Goal: Check status: Check status

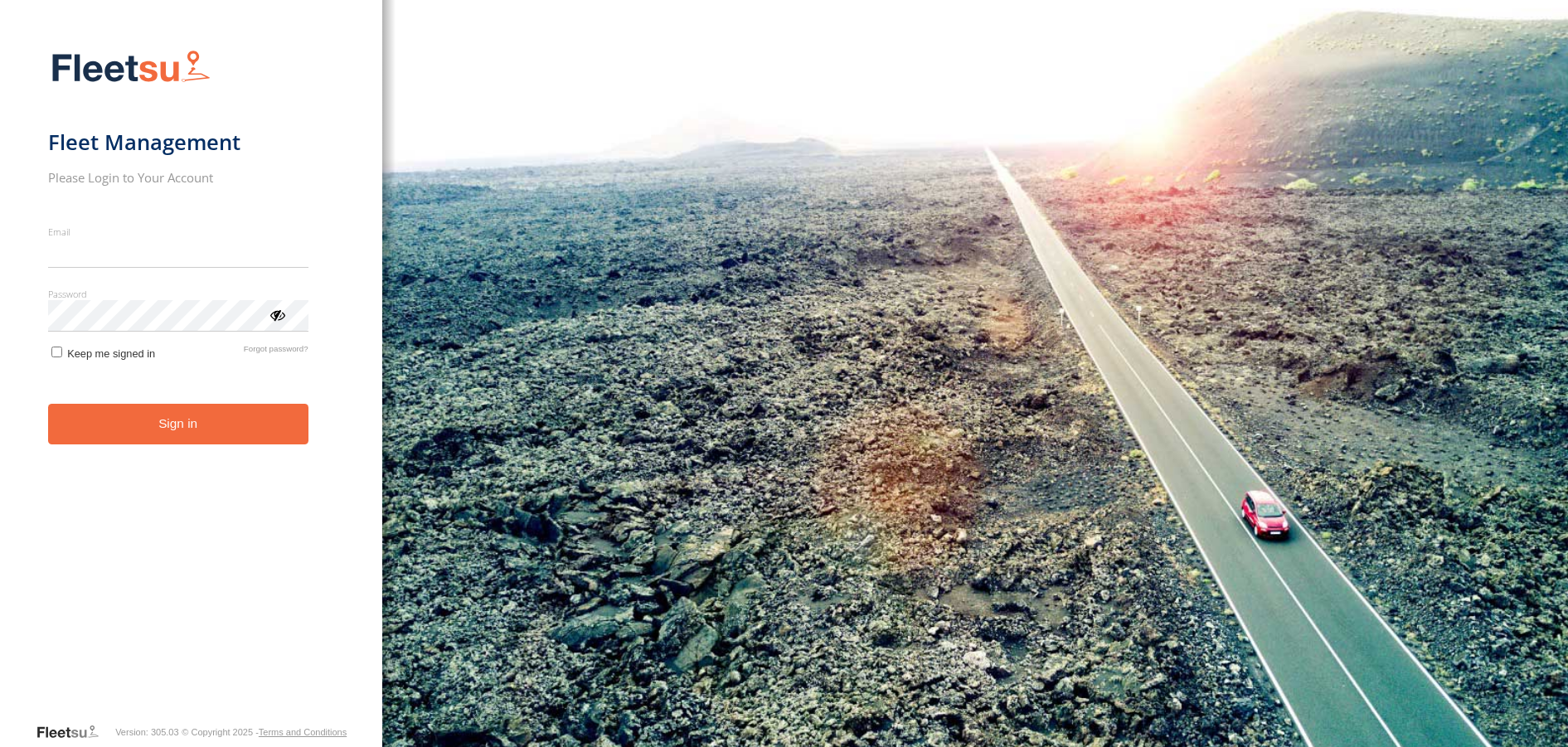
type input "**********"
click at [181, 440] on button "Sign in" at bounding box center [178, 423] width 260 height 41
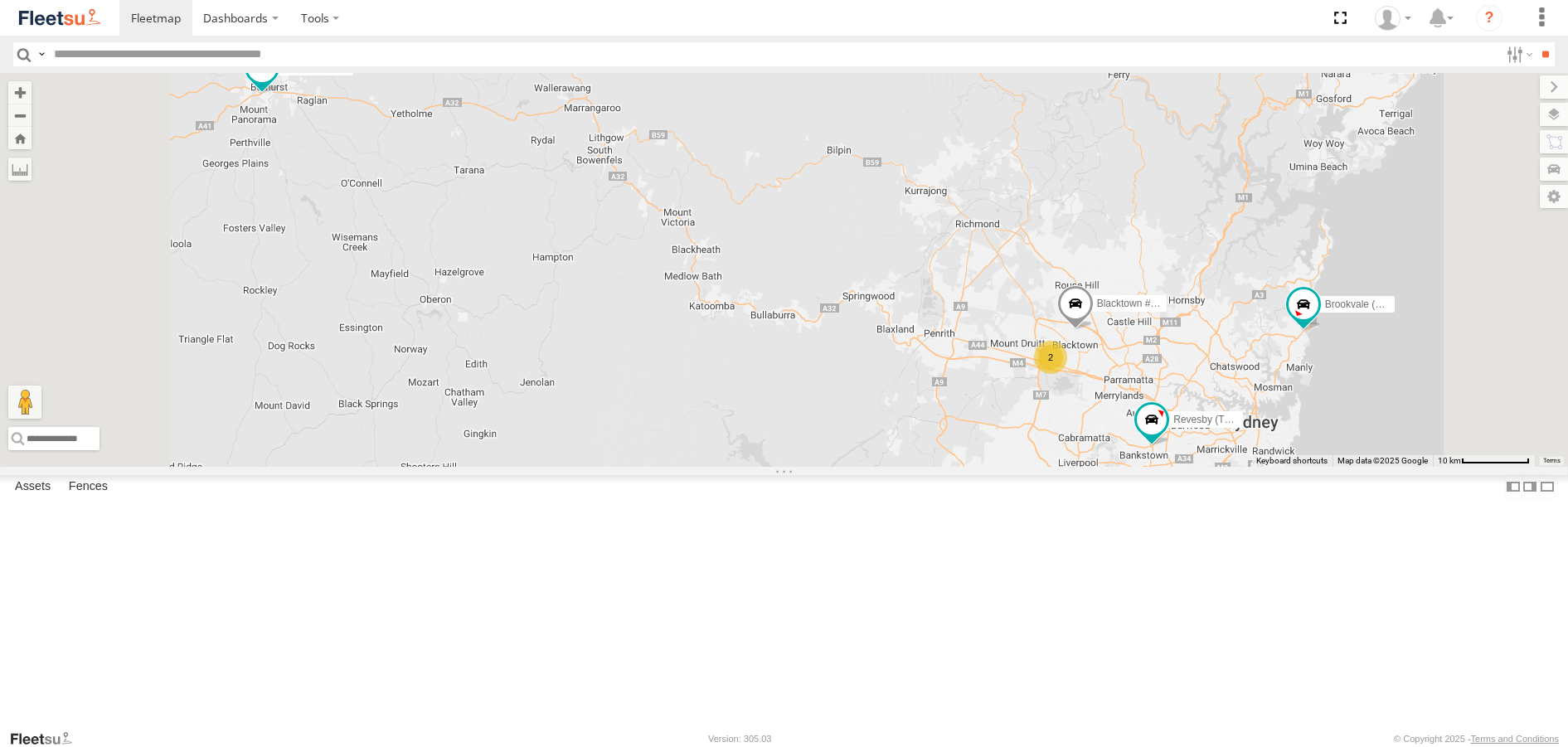
click at [1189, 202] on div "Brookvale (T10 - [PERSON_NAME]) Rural (T08 - [PERSON_NAME]) Blacktown #1 (T09 -…" at bounding box center [784, 269] width 1568 height 392
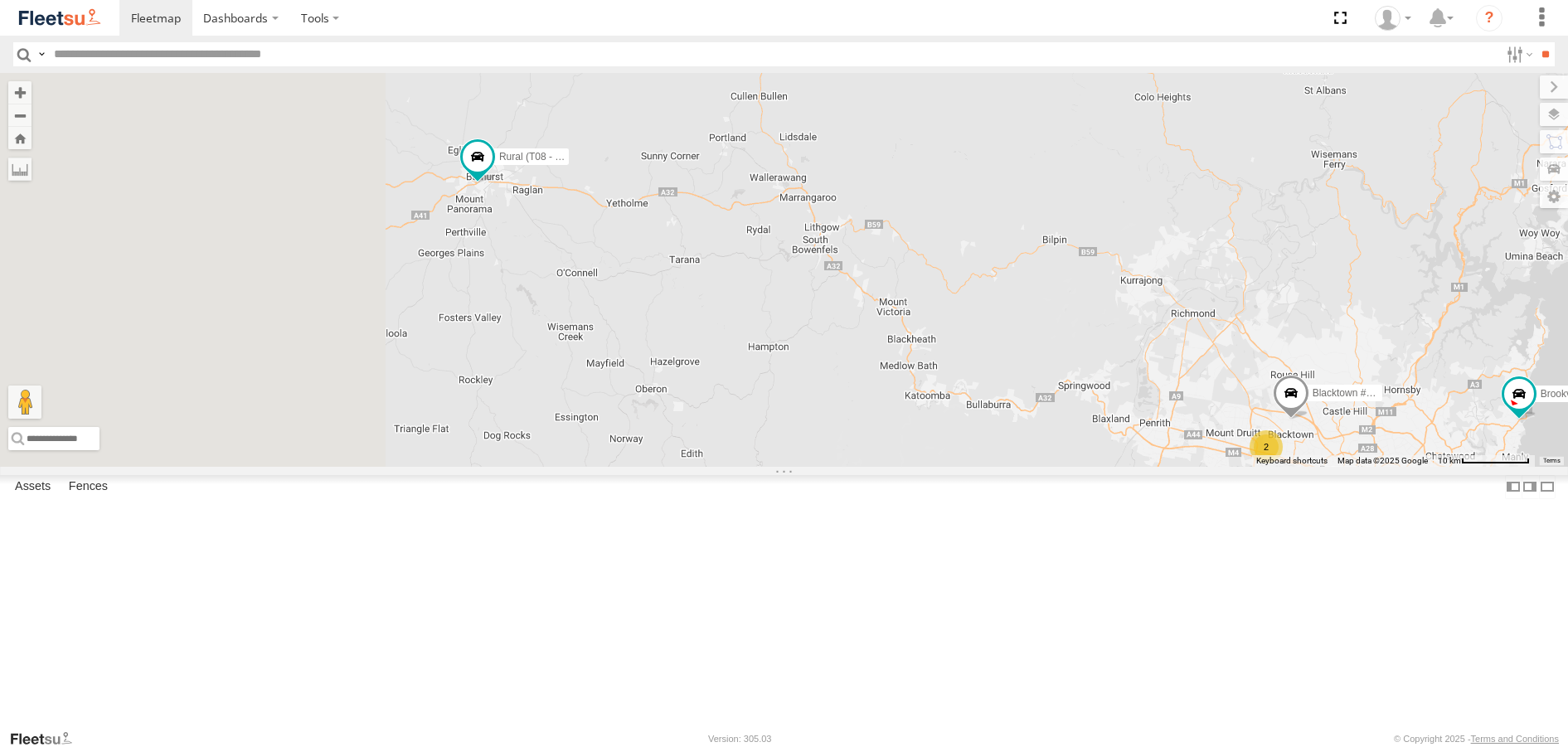
drag, startPoint x: 506, startPoint y: 275, endPoint x: 725, endPoint y: 365, distance: 236.8
click at [725, 365] on div "Brookvale (T10 - [PERSON_NAME]) Rural (T08 - [PERSON_NAME]) Blacktown #1 (T09 -…" at bounding box center [784, 269] width 1568 height 392
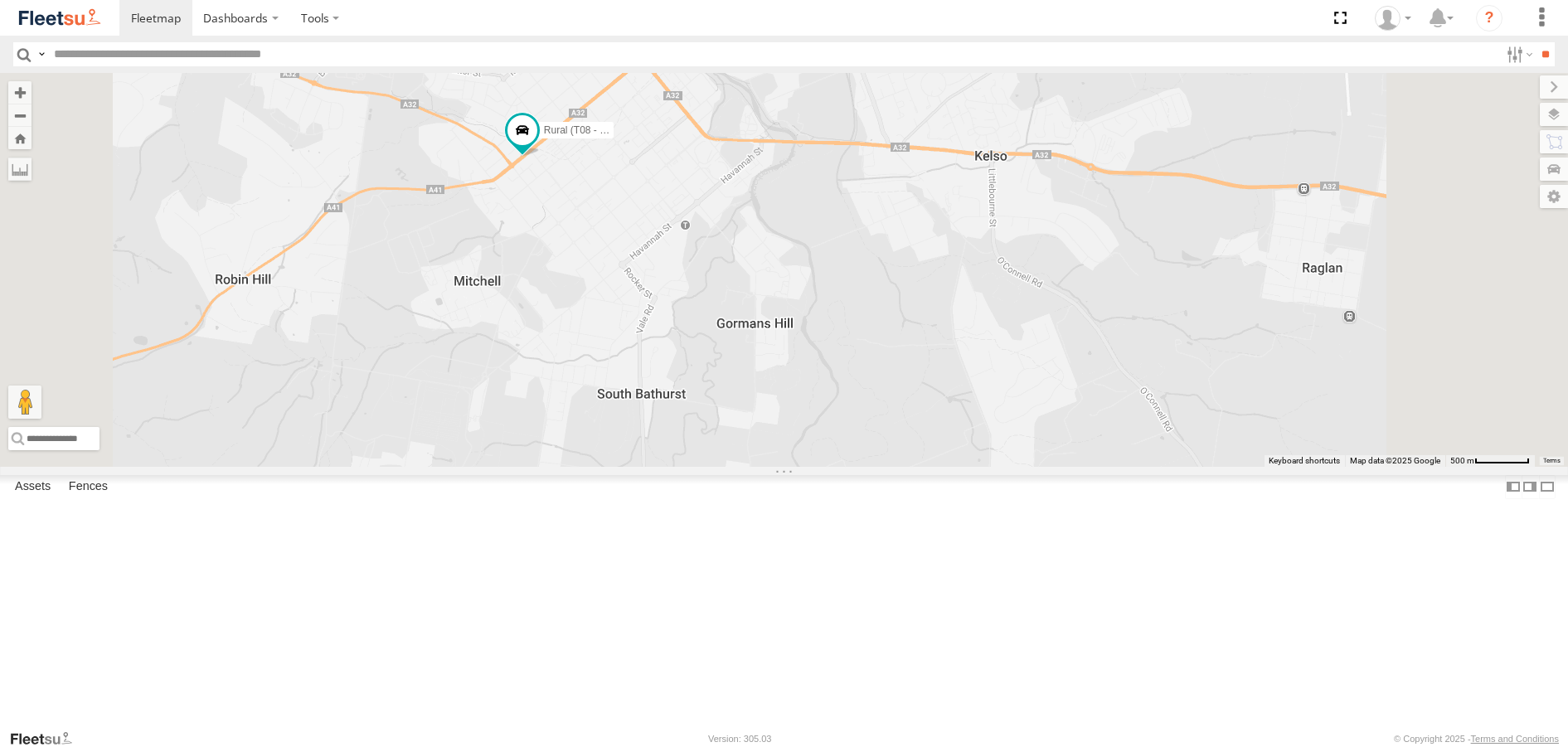
drag, startPoint x: 789, startPoint y: 126, endPoint x: 742, endPoint y: 428, distance: 305.6
click at [747, 416] on div "Brookvale (T10 - [PERSON_NAME]) Rural (T08 - [PERSON_NAME]) Blacktown #1 (T09 -…" at bounding box center [784, 269] width 1568 height 392
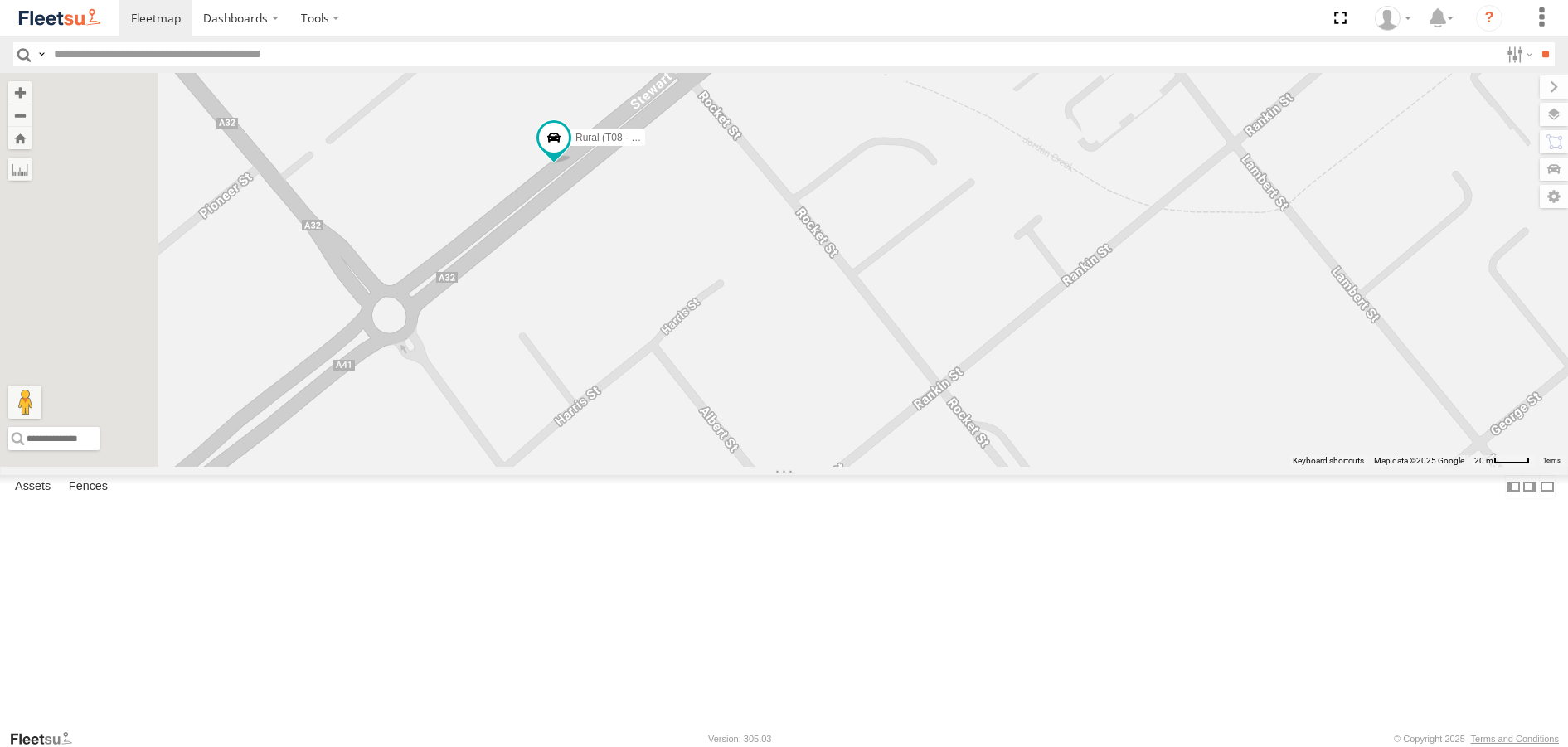
drag, startPoint x: 663, startPoint y: 229, endPoint x: 793, endPoint y: 390, distance: 206.9
click at [809, 438] on div "Brookvale (T10 - [PERSON_NAME]) Rural (T08 - [PERSON_NAME]) Blacktown #1 (T09 -…" at bounding box center [784, 269] width 1568 height 392
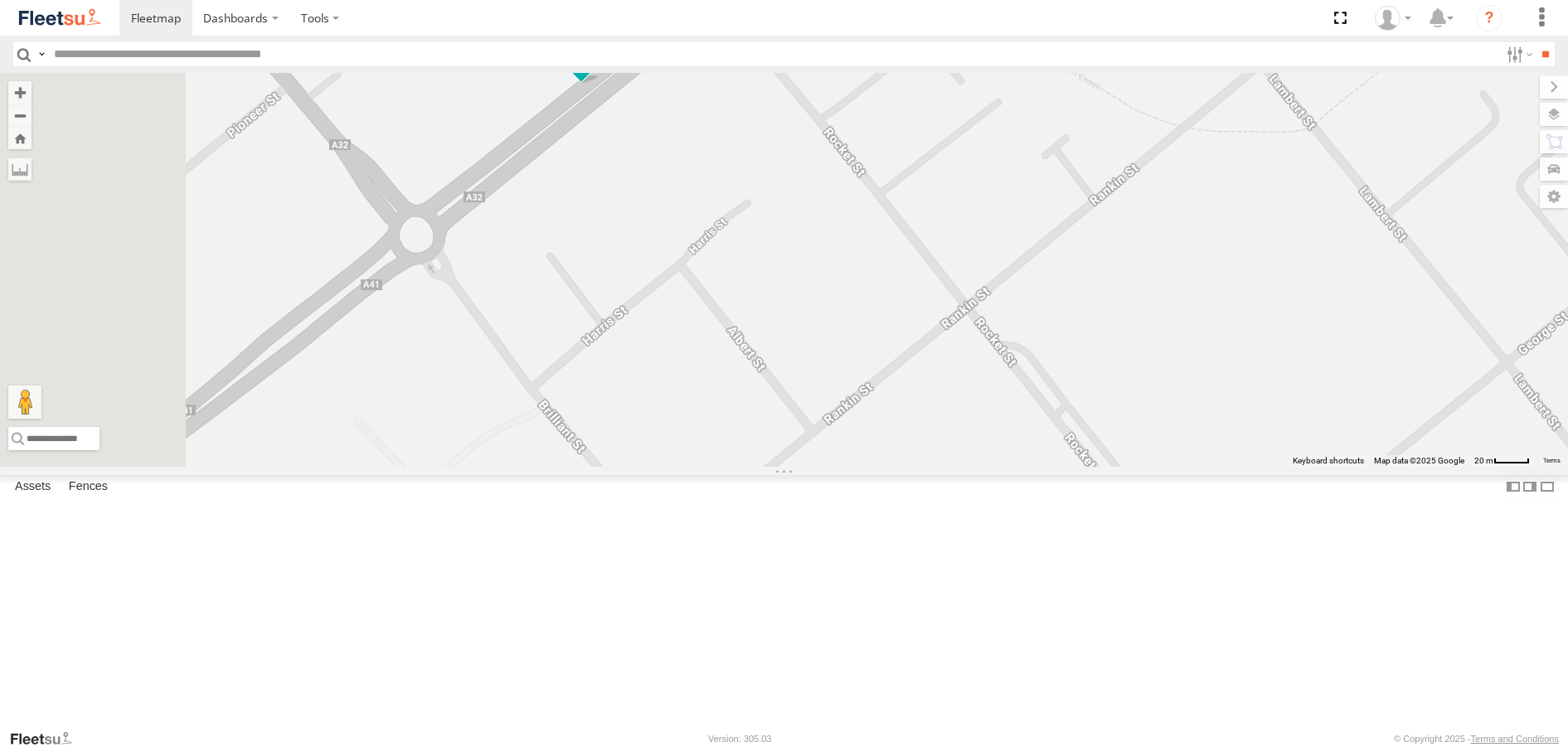
click at [596, 72] on span at bounding box center [580, 57] width 30 height 30
click at [561, 65] on label at bounding box center [545, 59] width 32 height 12
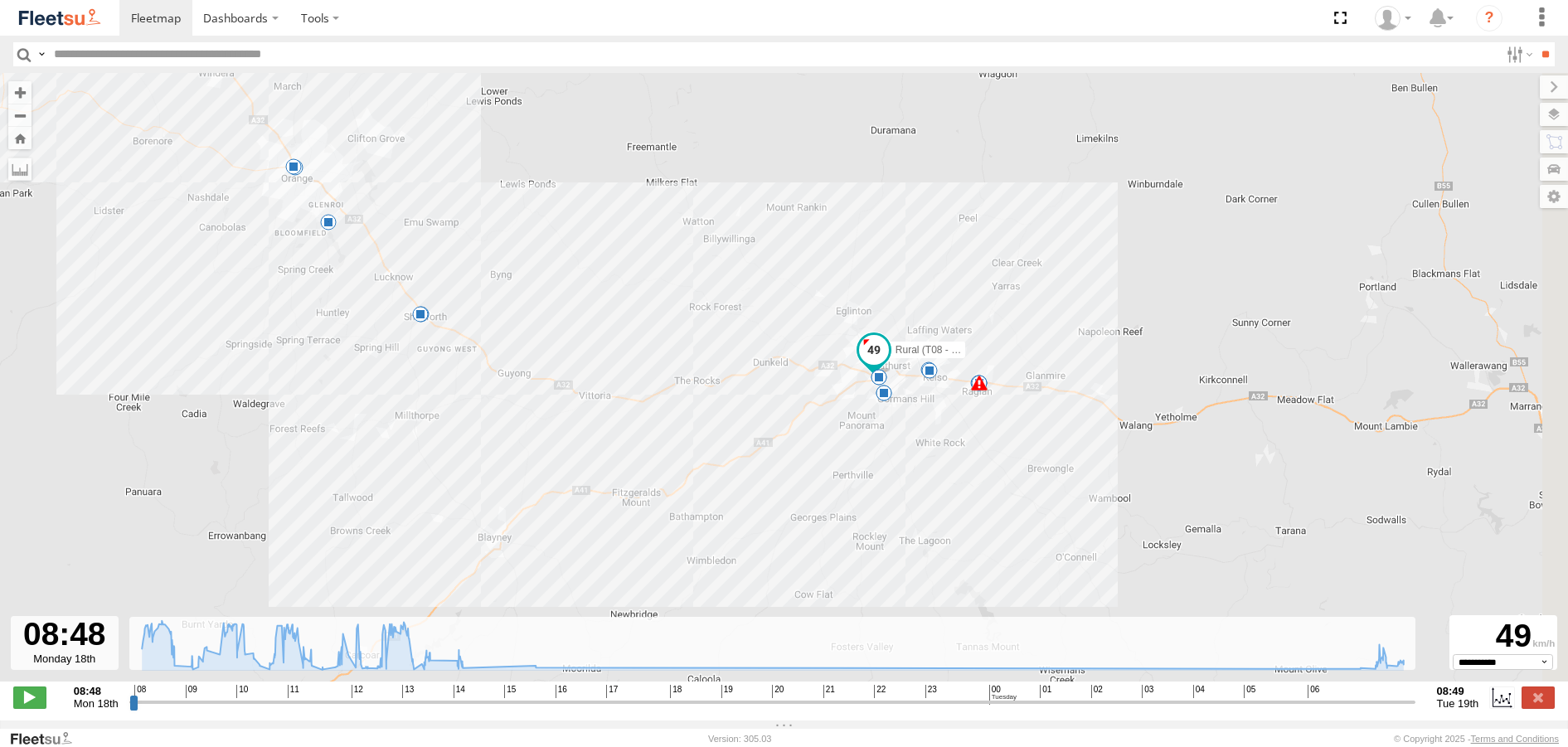
drag, startPoint x: 1151, startPoint y: 555, endPoint x: 768, endPoint y: 393, distance: 415.9
click at [772, 396] on div "Rural (T08 - [PERSON_NAME]) 10:06 Mon 10:17 Mon 10:52 Mon 10:55 Mon 12:49 Mon 1…" at bounding box center [784, 385] width 1568 height 625
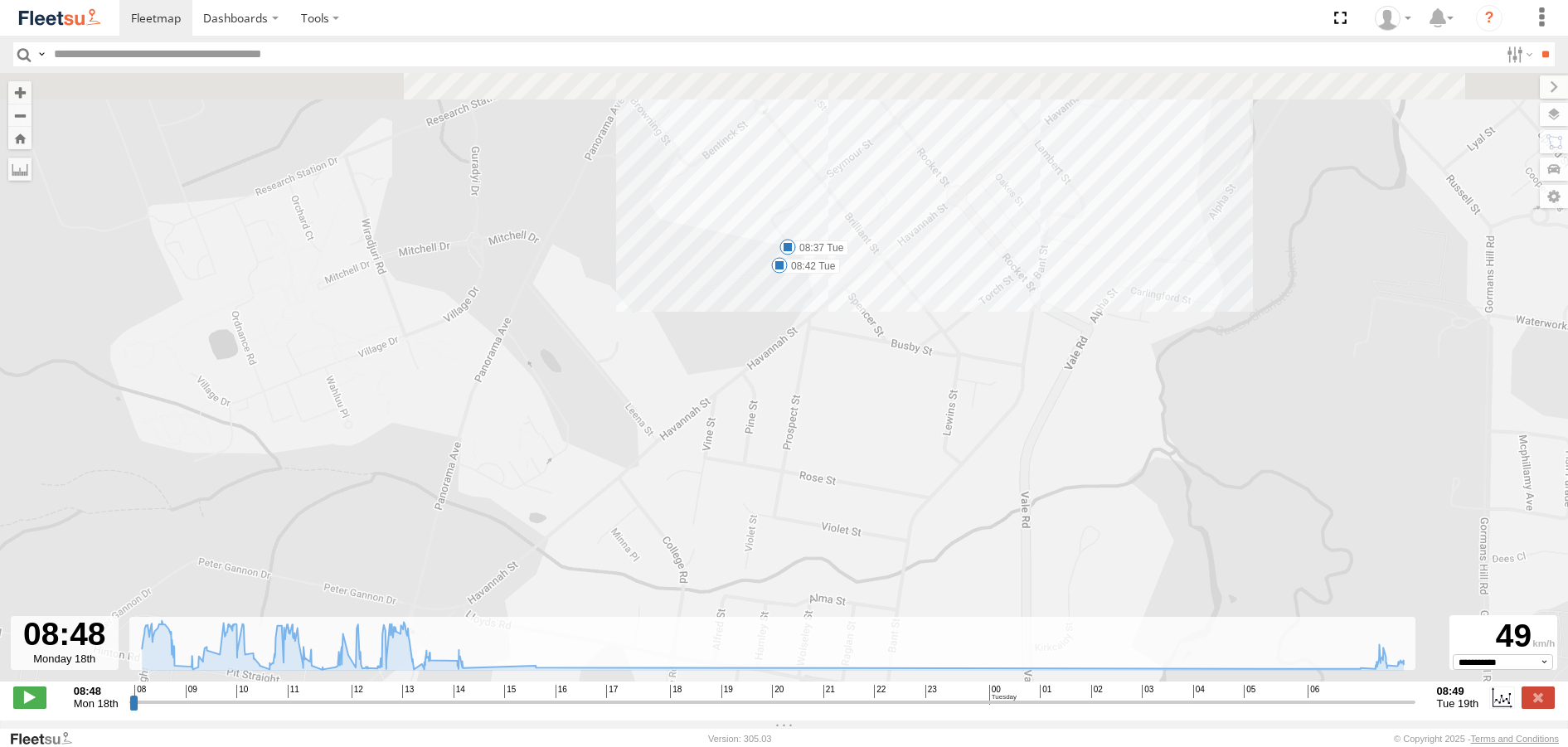
drag, startPoint x: 780, startPoint y: 190, endPoint x: 905, endPoint y: 497, distance: 331.5
click at [893, 486] on div "Rural (T08 - [PERSON_NAME]) 10:06 Mon 10:17 Mon 10:52 Mon 10:55 Mon 12:49 Mon 1…" at bounding box center [784, 385] width 1568 height 625
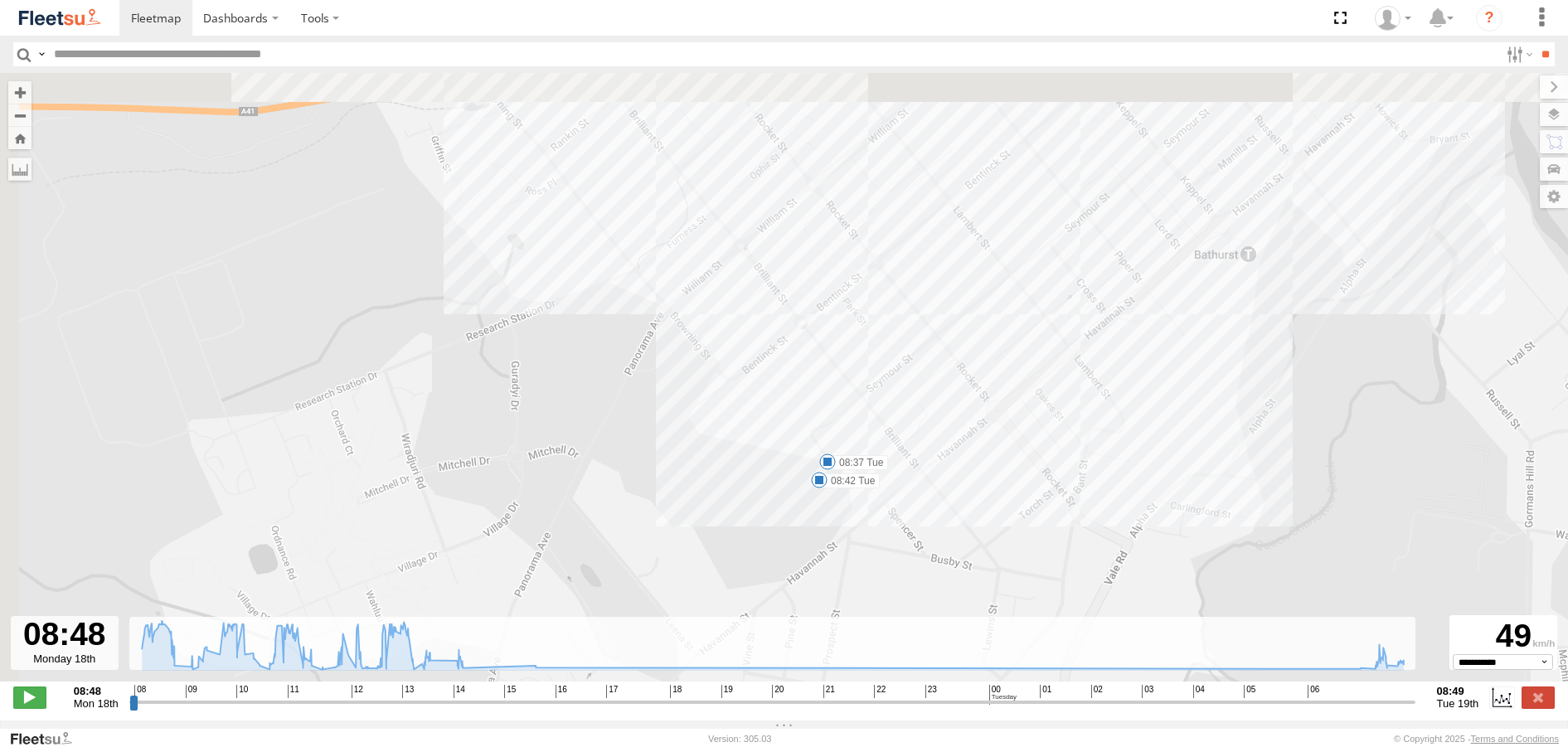
drag, startPoint x: 697, startPoint y: 137, endPoint x: 830, endPoint y: 364, distance: 263.1
click at [829, 360] on div "Rural (T08 - [PERSON_NAME]) 10:06 Mon 10:17 Mon 10:52 Mon 10:55 Mon 12:49 Mon 1…" at bounding box center [784, 385] width 1568 height 625
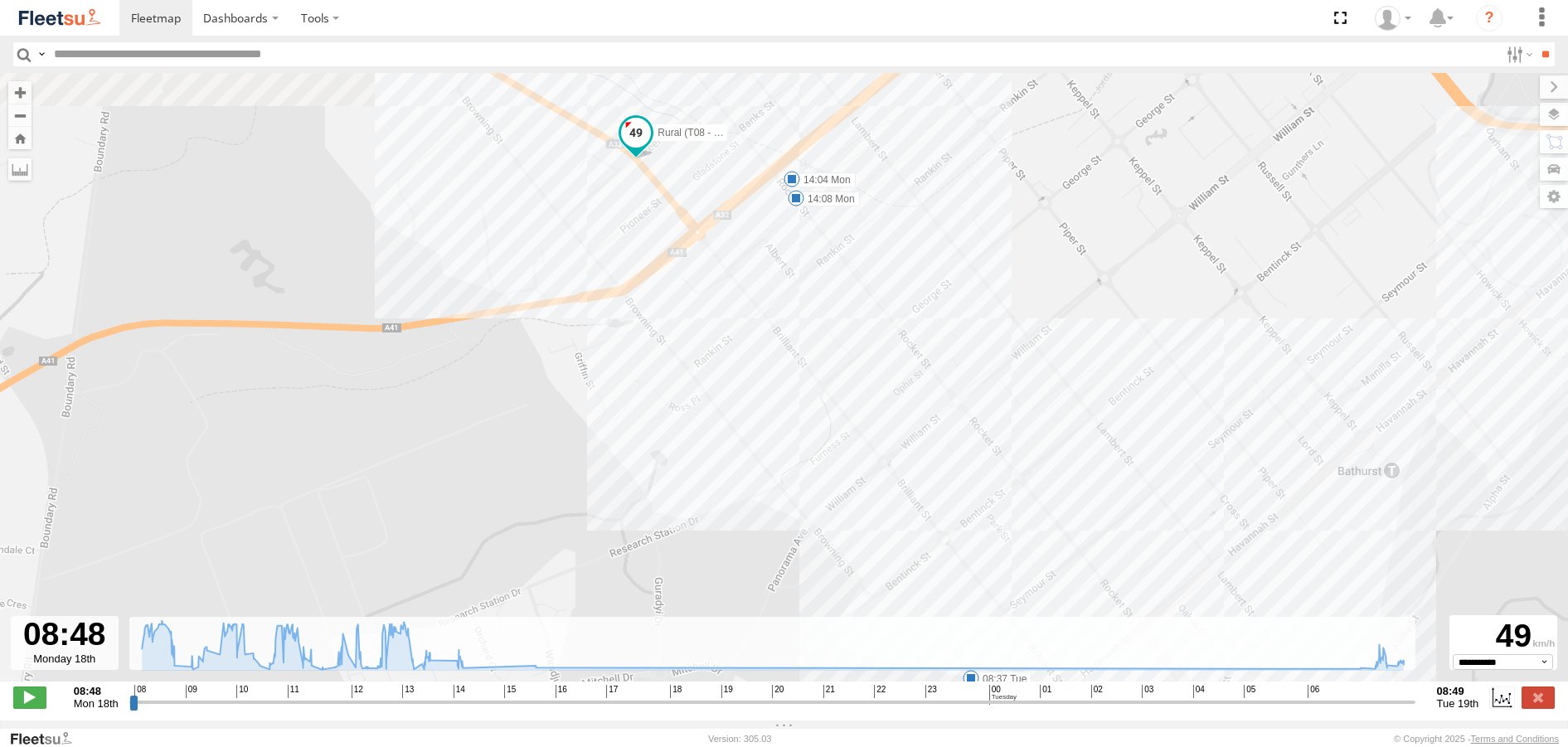
drag, startPoint x: 802, startPoint y: 268, endPoint x: 900, endPoint y: 408, distance: 170.9
click at [900, 405] on div "Rural (T08 - [PERSON_NAME]) 10:06 Mon 10:17 Mon 10:52 Mon 10:55 Mon 12:49 Mon 1…" at bounding box center [784, 385] width 1568 height 625
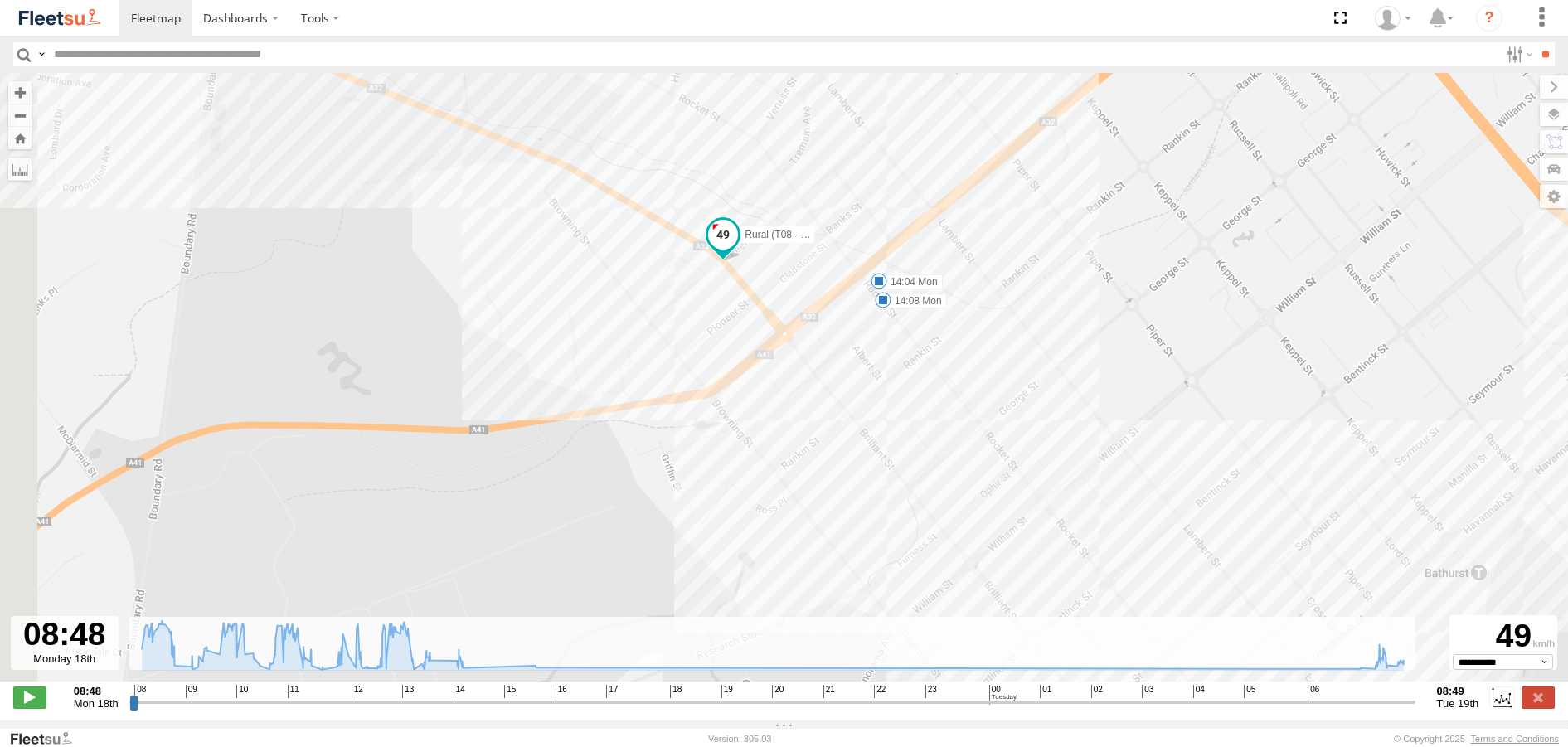
drag, startPoint x: 710, startPoint y: 328, endPoint x: 849, endPoint y: 501, distance: 221.9
click at [848, 498] on div "Rural (T08 - [PERSON_NAME]) 10:06 Mon 10:17 Mon 10:52 Mon 10:55 Mon 12:49 Mon 1…" at bounding box center [784, 385] width 1568 height 625
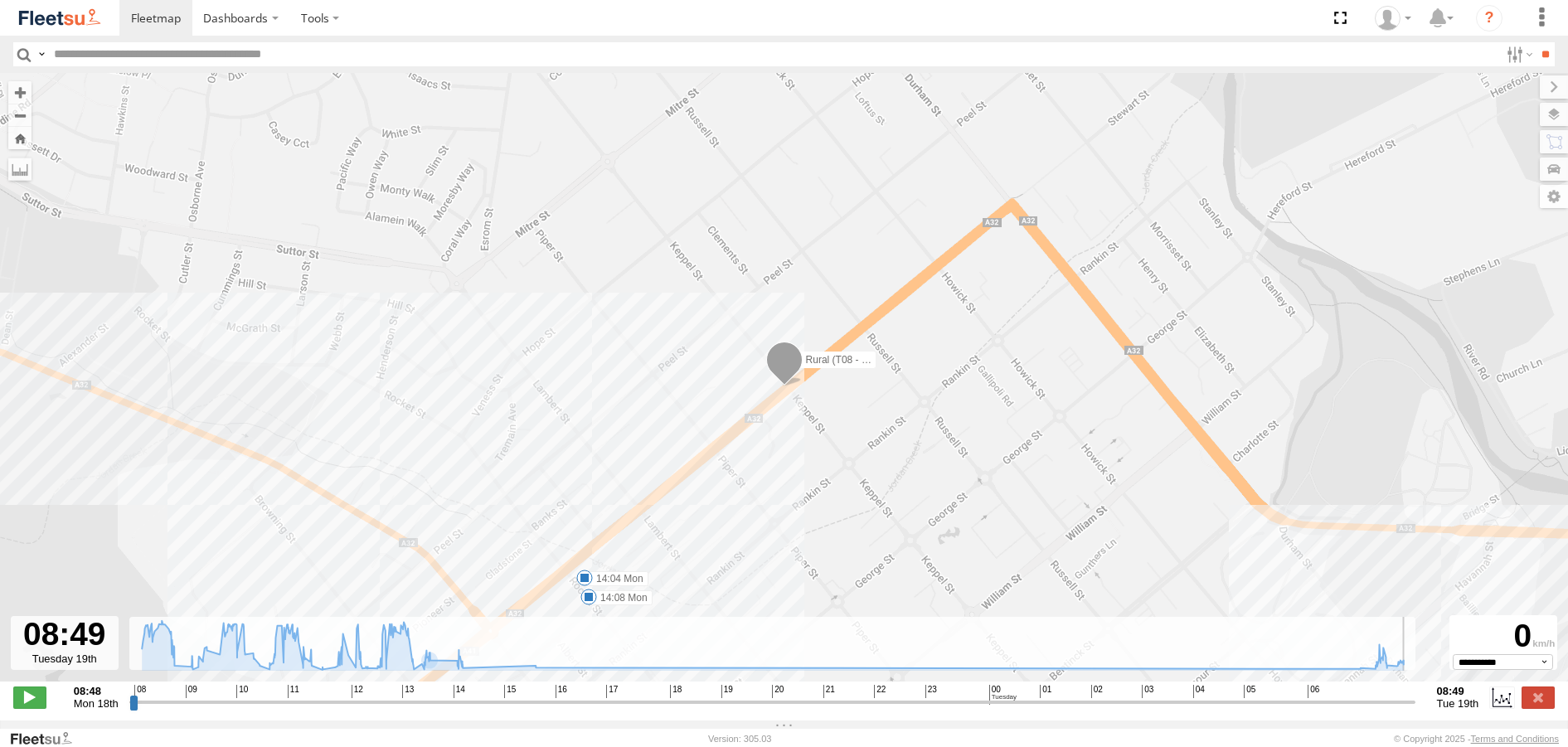
drag, startPoint x: 440, startPoint y: 710, endPoint x: 1420, endPoint y: 738, distance: 980.4
type input "**********"
click at [1415, 709] on input "range" at bounding box center [772, 701] width 1286 height 15
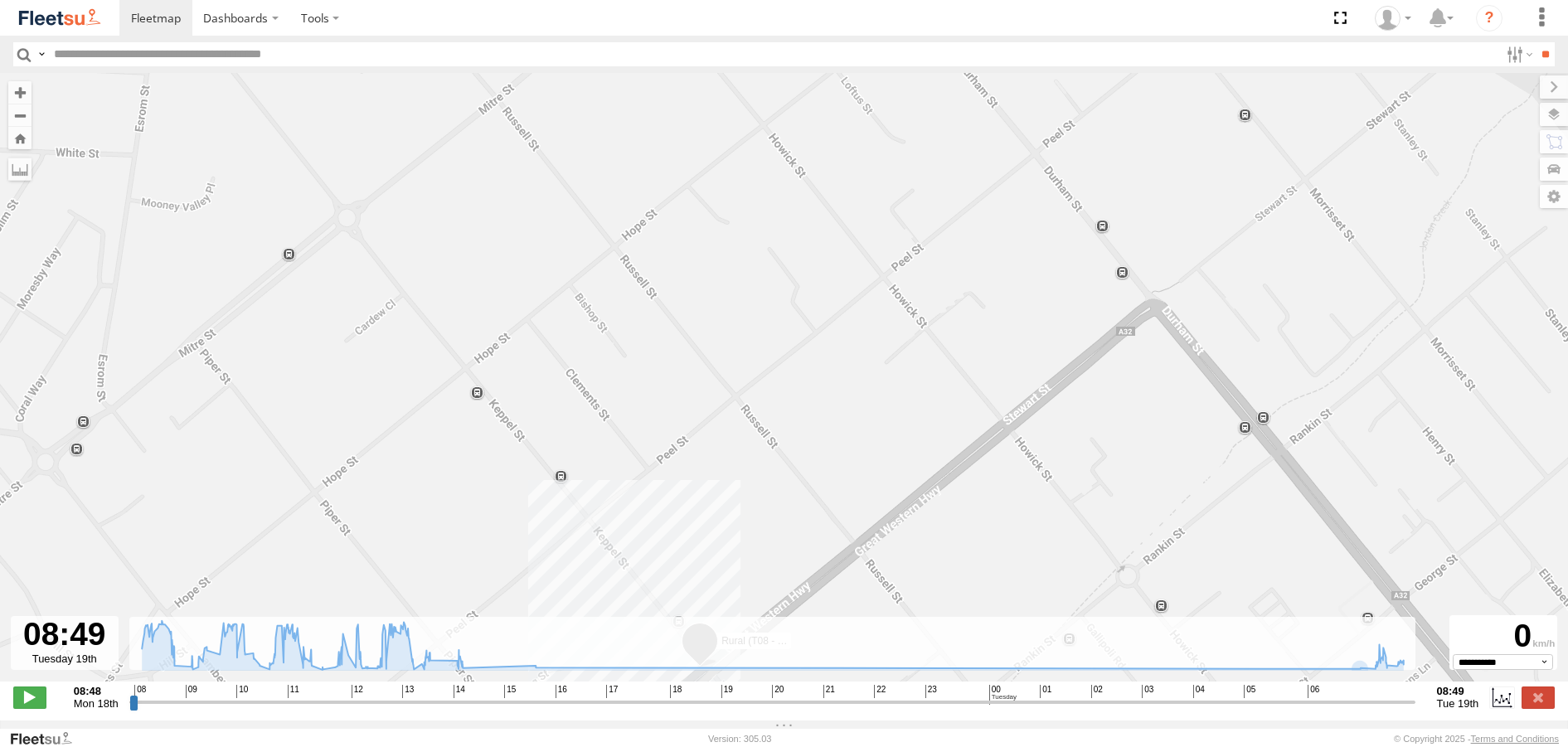
drag, startPoint x: 729, startPoint y: 203, endPoint x: 493, endPoint y: 357, distance: 281.8
click at [493, 357] on div "Rural (T08 - [PERSON_NAME]) 10:06 Mon 10:17 Mon 10:52 Mon 10:55 Mon 12:49 Mon 1…" at bounding box center [784, 385] width 1568 height 625
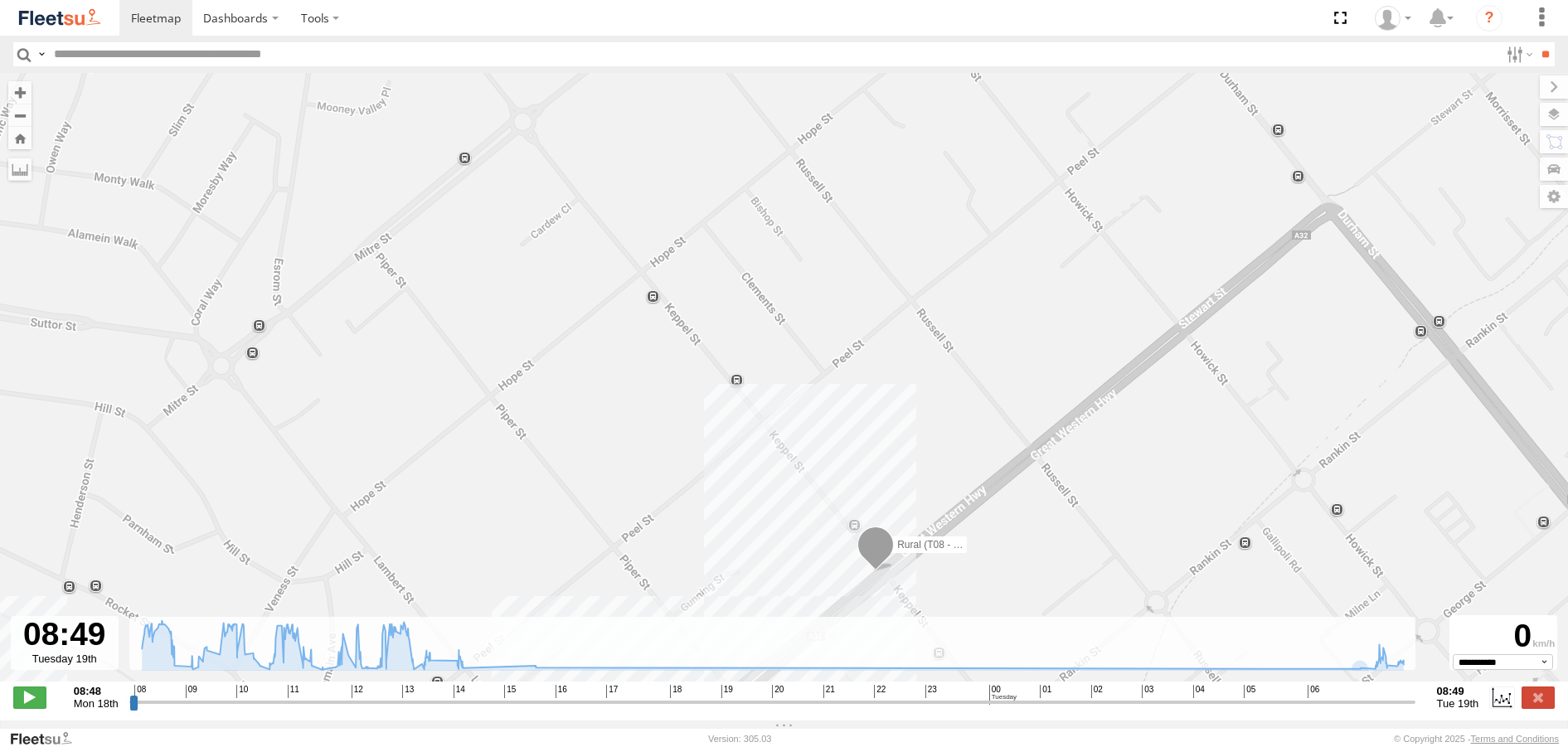
drag, startPoint x: 636, startPoint y: 434, endPoint x: 794, endPoint y: 339, distance: 184.4
click at [794, 339] on div "Rural (T08 - [PERSON_NAME]) 10:06 Mon 10:17 Mon 10:52 Mon 10:55 Mon 12:49 Mon 1…" at bounding box center [784, 385] width 1568 height 625
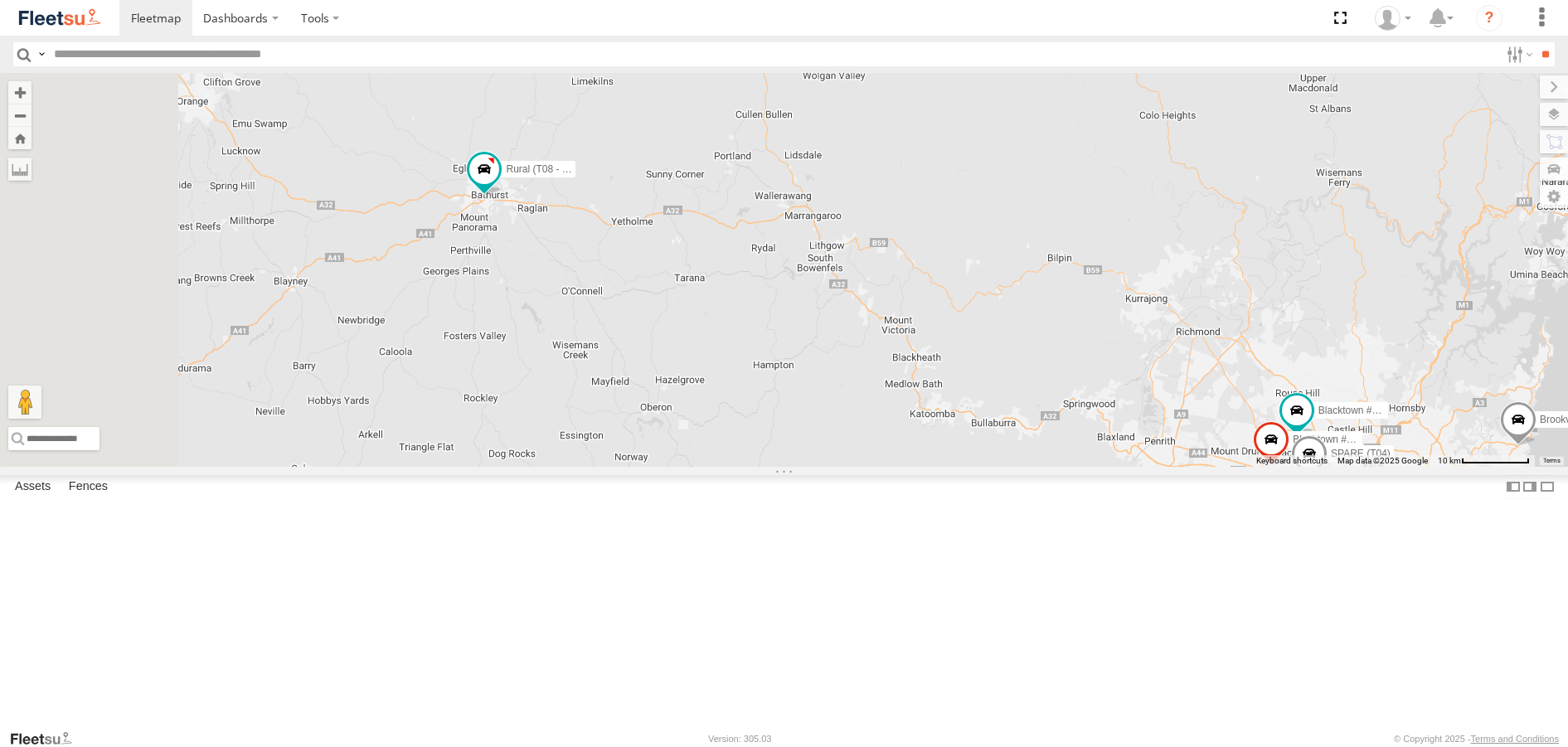
drag, startPoint x: 483, startPoint y: 267, endPoint x: 701, endPoint y: 358, distance: 236.2
click at [702, 364] on div "Brookvale (T10 - Gary) Rural (T08 - Matt) Blacktown #1 (T09 - Brian) Blacktown …" at bounding box center [784, 269] width 1568 height 392
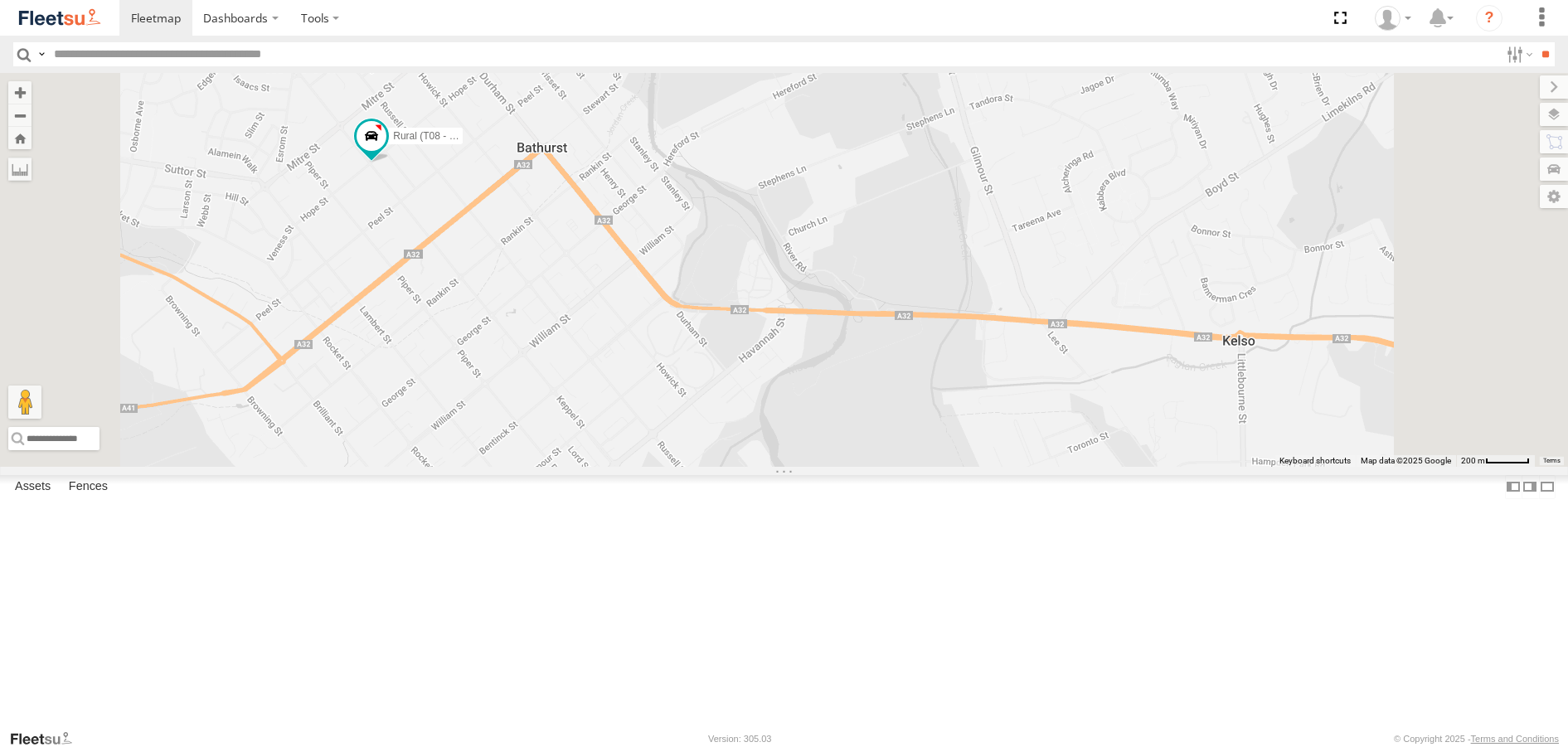
drag, startPoint x: 624, startPoint y: 156, endPoint x: 561, endPoint y: 336, distance: 190.7
click at [561, 336] on div "Brookvale (T10 - Gary) Rural (T08 - Matt) Blacktown #1 (T09 - Brian) Blacktown …" at bounding box center [784, 269] width 1568 height 392
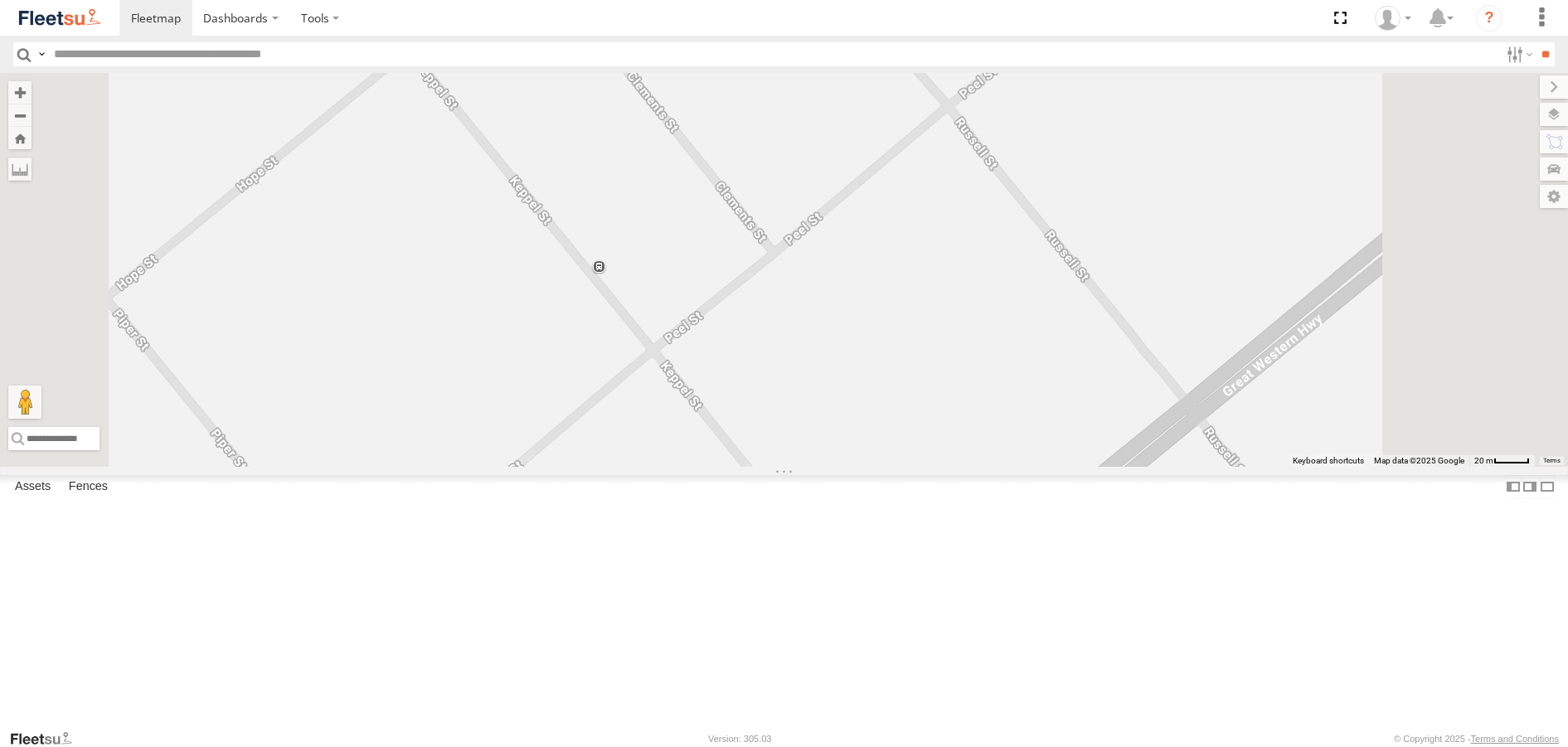
drag, startPoint x: 591, startPoint y: 280, endPoint x: 673, endPoint y: 394, distance: 140.4
click at [679, 392] on div "Brookvale (T10 - Gary) Rural (T08 - Matt) Blacktown #1 (T09 - Brian) Blacktown …" at bounding box center [784, 269] width 1568 height 392
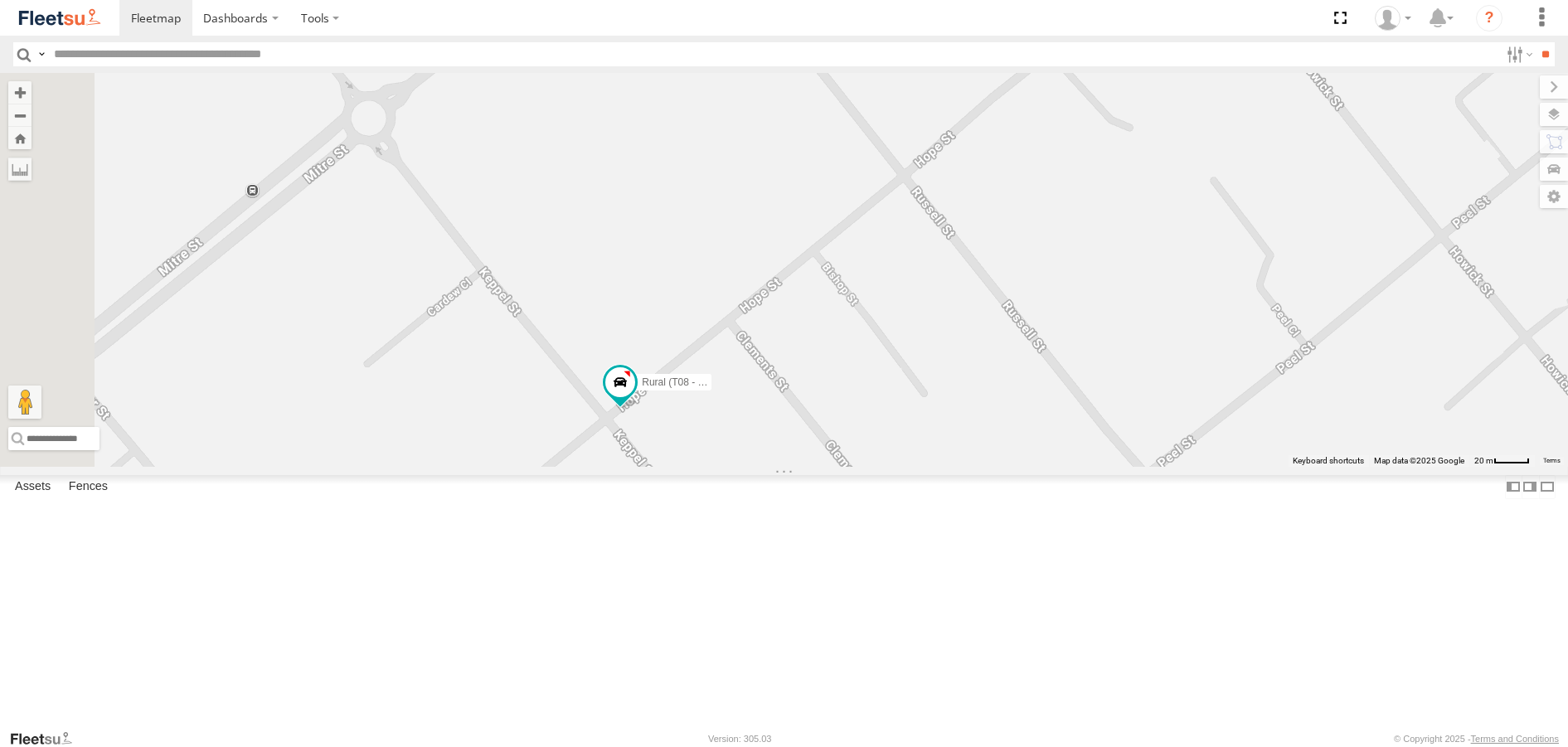
drag, startPoint x: 617, startPoint y: 278, endPoint x: 728, endPoint y: 536, distance: 280.9
click at [728, 466] on div "Brookvale (T10 - Gary) Rural (T08 - Matt) Blacktown #1 (T09 - Brian) Blacktown …" at bounding box center [784, 269] width 1568 height 392
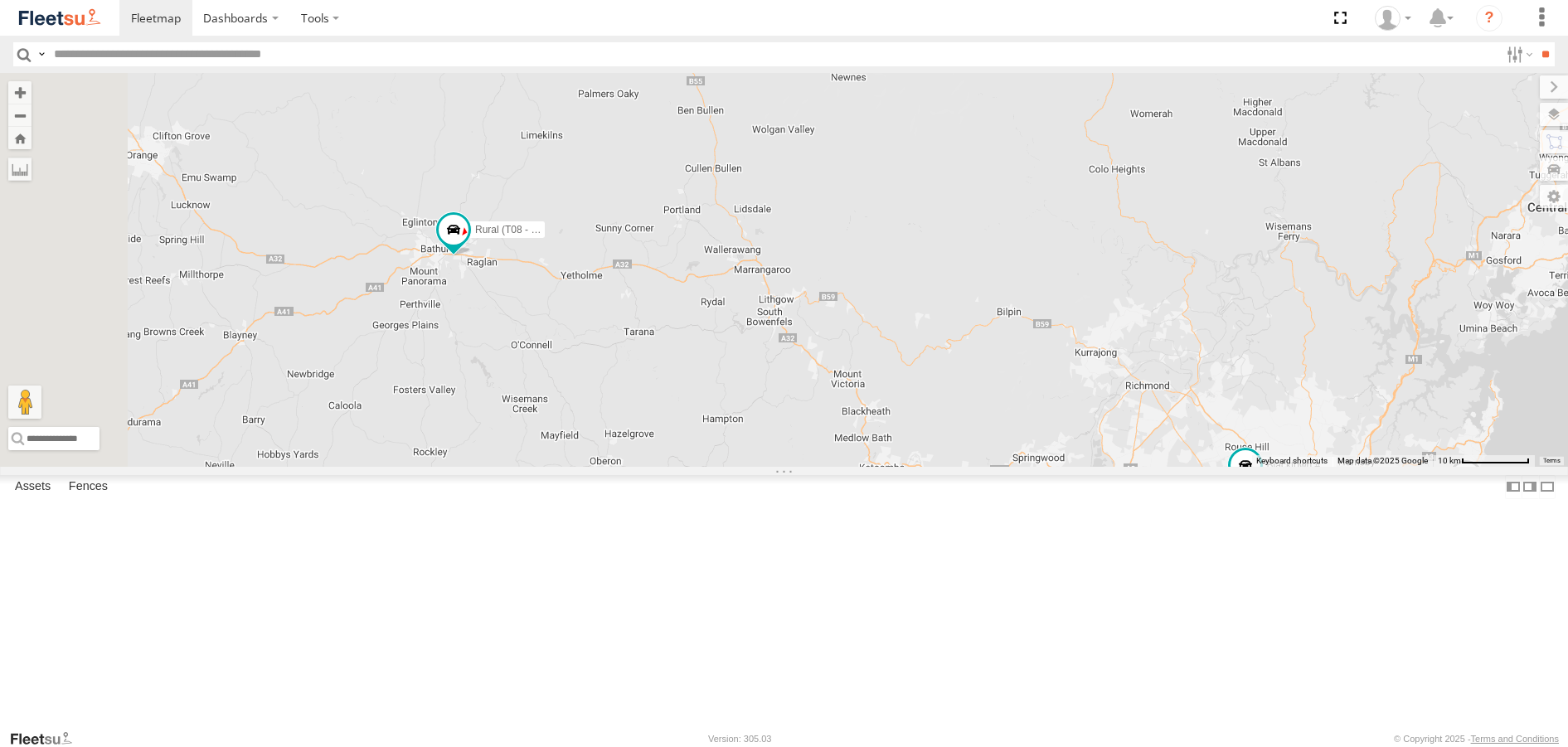
drag, startPoint x: 487, startPoint y: 268, endPoint x: 709, endPoint y: 432, distance: 276.0
click at [708, 432] on div "Brookvale (T10 - Gary) Rural (T08 - Matt) Blacktown #1 (T09 - Brian) Blacktown …" at bounding box center [784, 269] width 1568 height 392
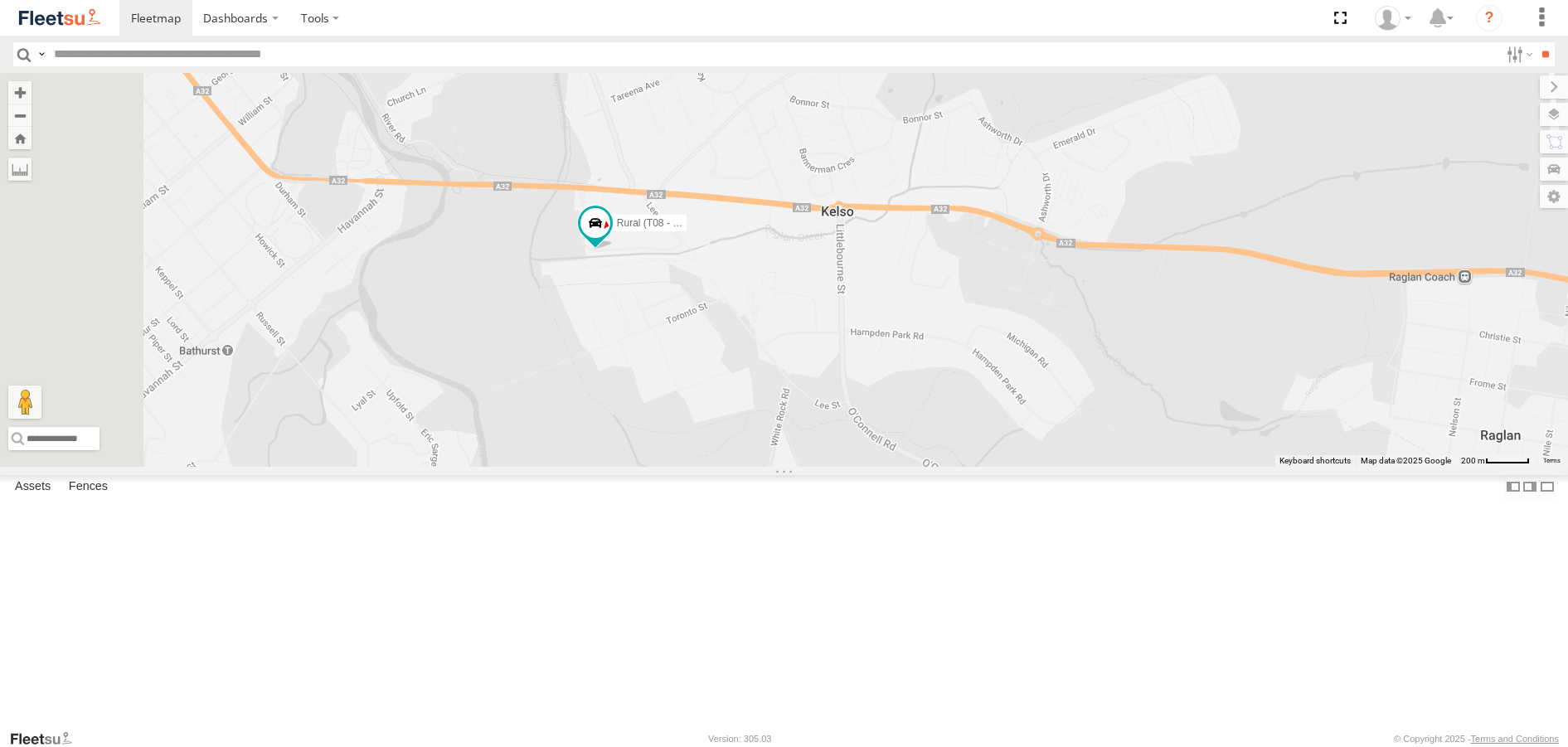
drag, startPoint x: 666, startPoint y: 150, endPoint x: 803, endPoint y: 408, distance: 292.1
click at [803, 408] on div "Brookvale (T10 - Gary) Rural (T08 - Matt) Blacktown #1 (T09 - Brian) Blacktown …" at bounding box center [784, 269] width 1568 height 392
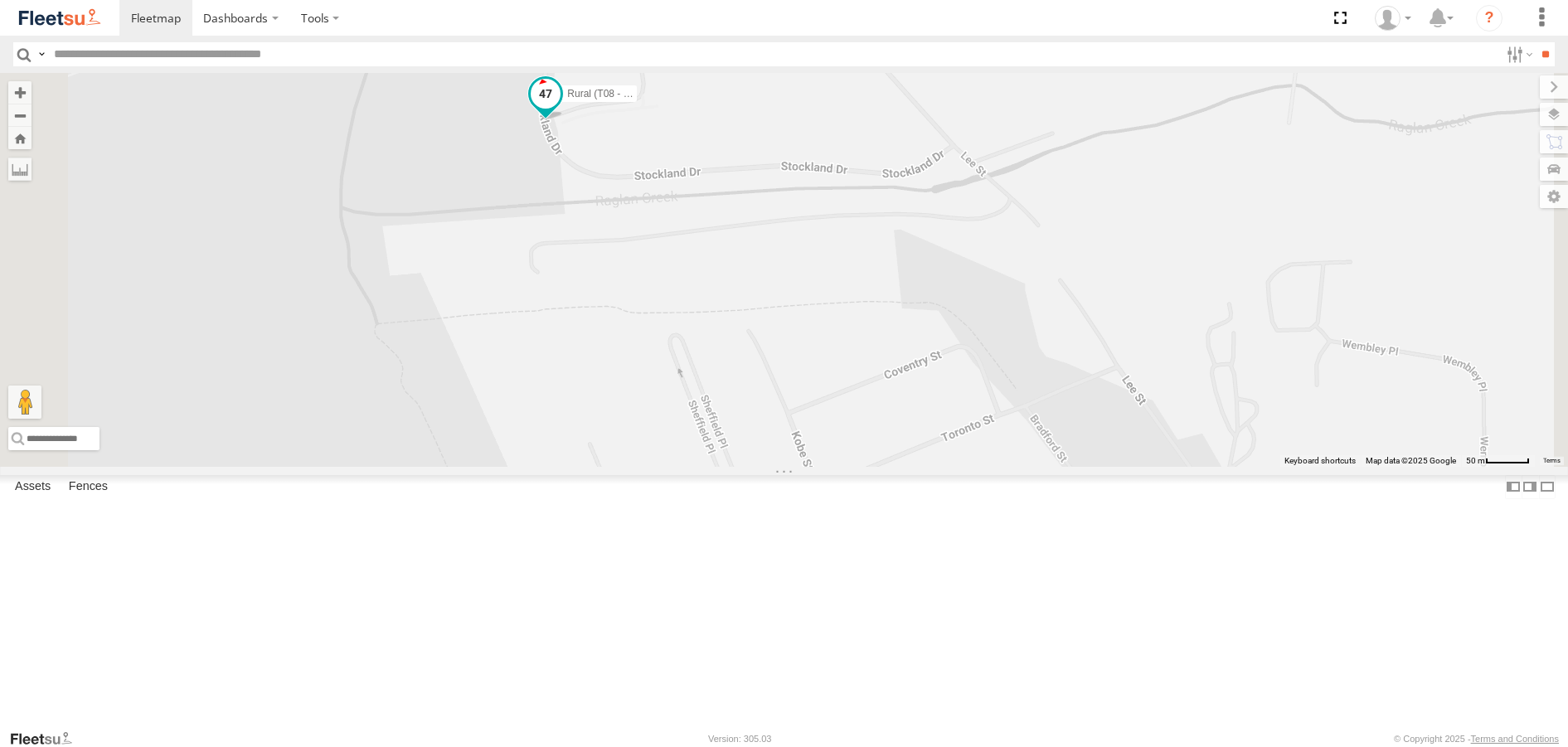
click at [561, 108] on span at bounding box center [545, 93] width 30 height 30
click at [525, 101] on label at bounding box center [510, 95] width 32 height 12
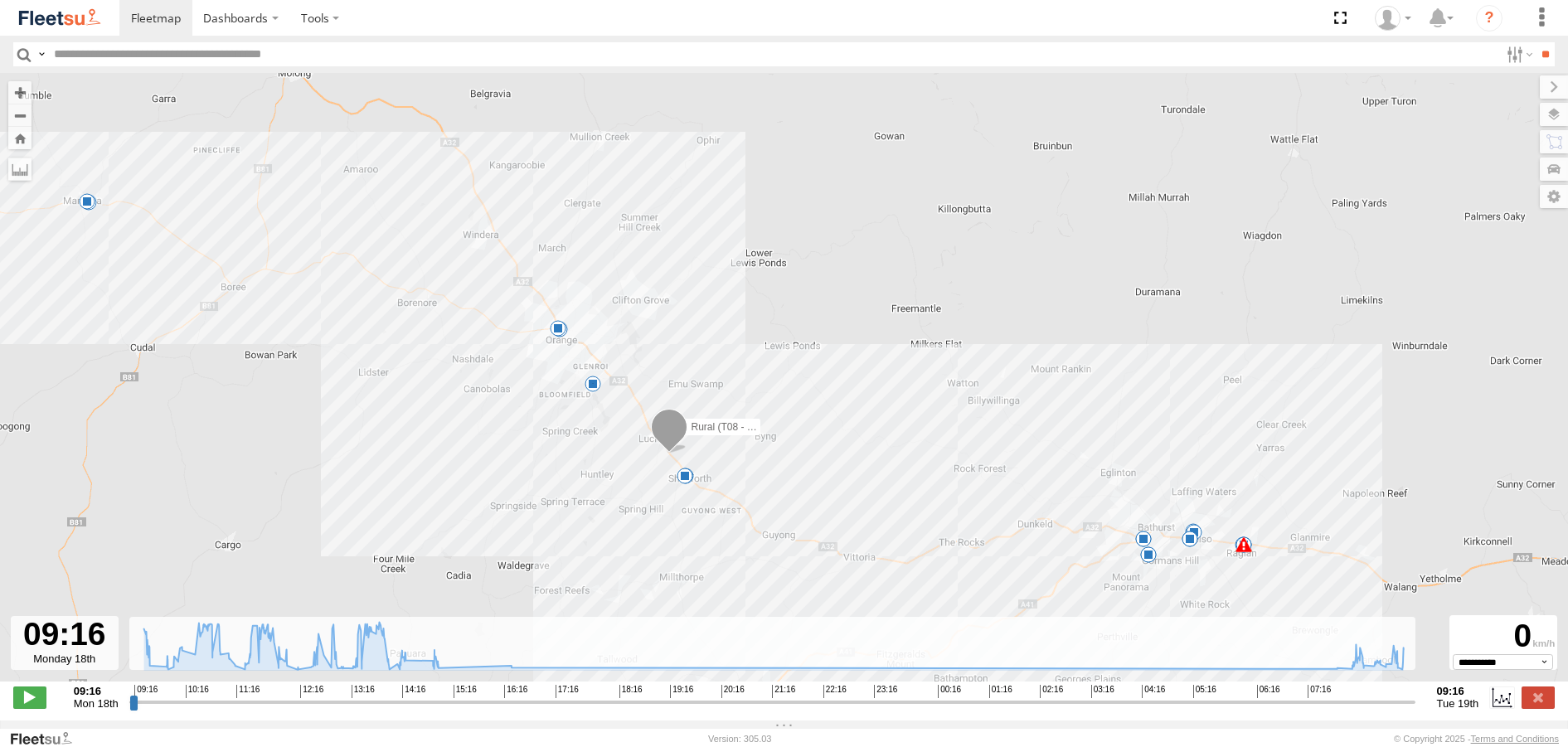
drag, startPoint x: 1109, startPoint y: 513, endPoint x: 819, endPoint y: 459, distance: 295.0
click at [820, 460] on div "Rural (T08 - Matt) 10:06 Mon 10:17 Mon 10:52 Mon 10:55 Mon 12:49 Mon 12:52 Mon …" at bounding box center [784, 385] width 1568 height 625
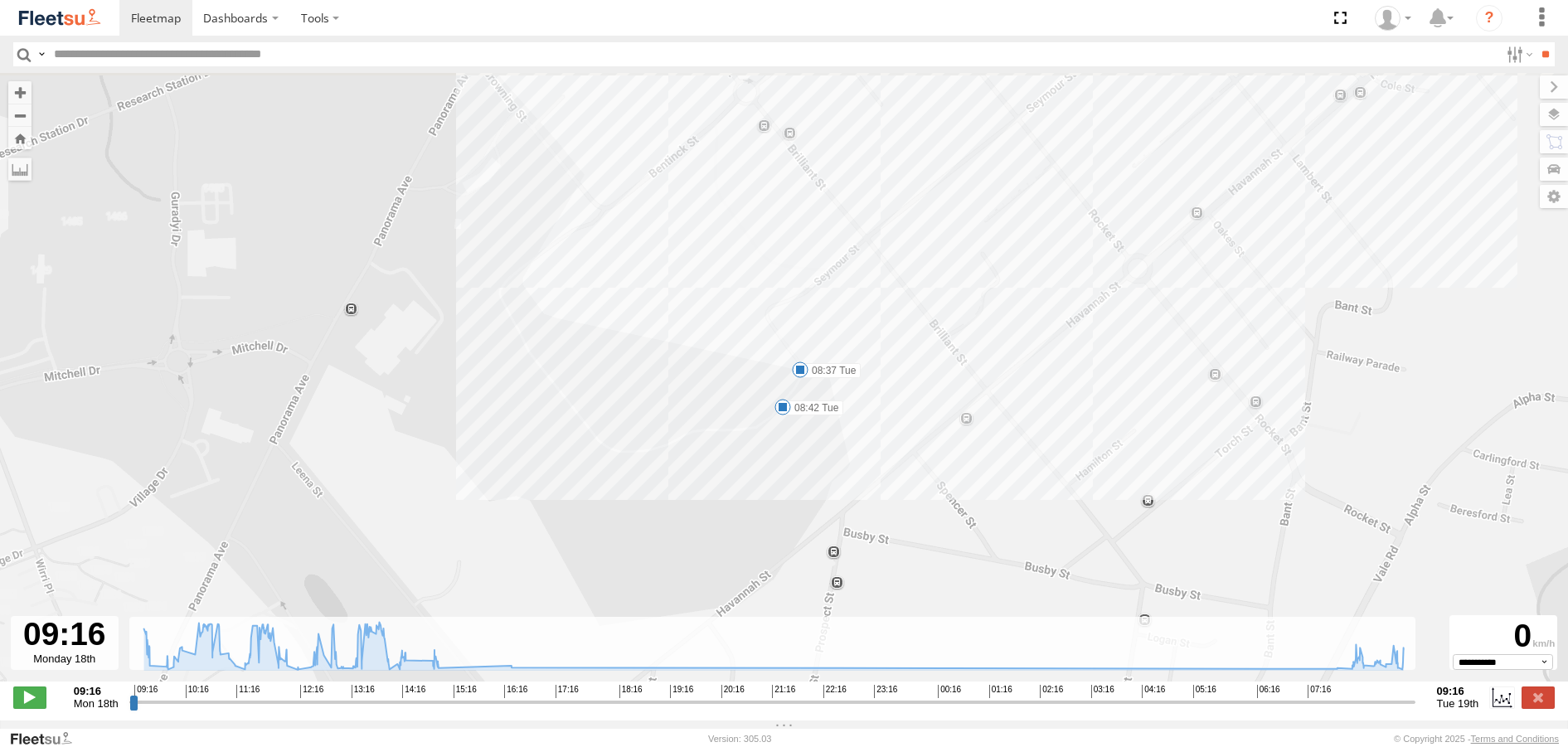
drag, startPoint x: 408, startPoint y: 250, endPoint x: 658, endPoint y: 515, distance: 364.3
click at [673, 517] on div "Rural (T08 - Matt) 10:06 Mon 10:17 Mon 10:52 Mon 10:55 Mon 12:49 Mon 12:52 Mon …" at bounding box center [784, 385] width 1568 height 625
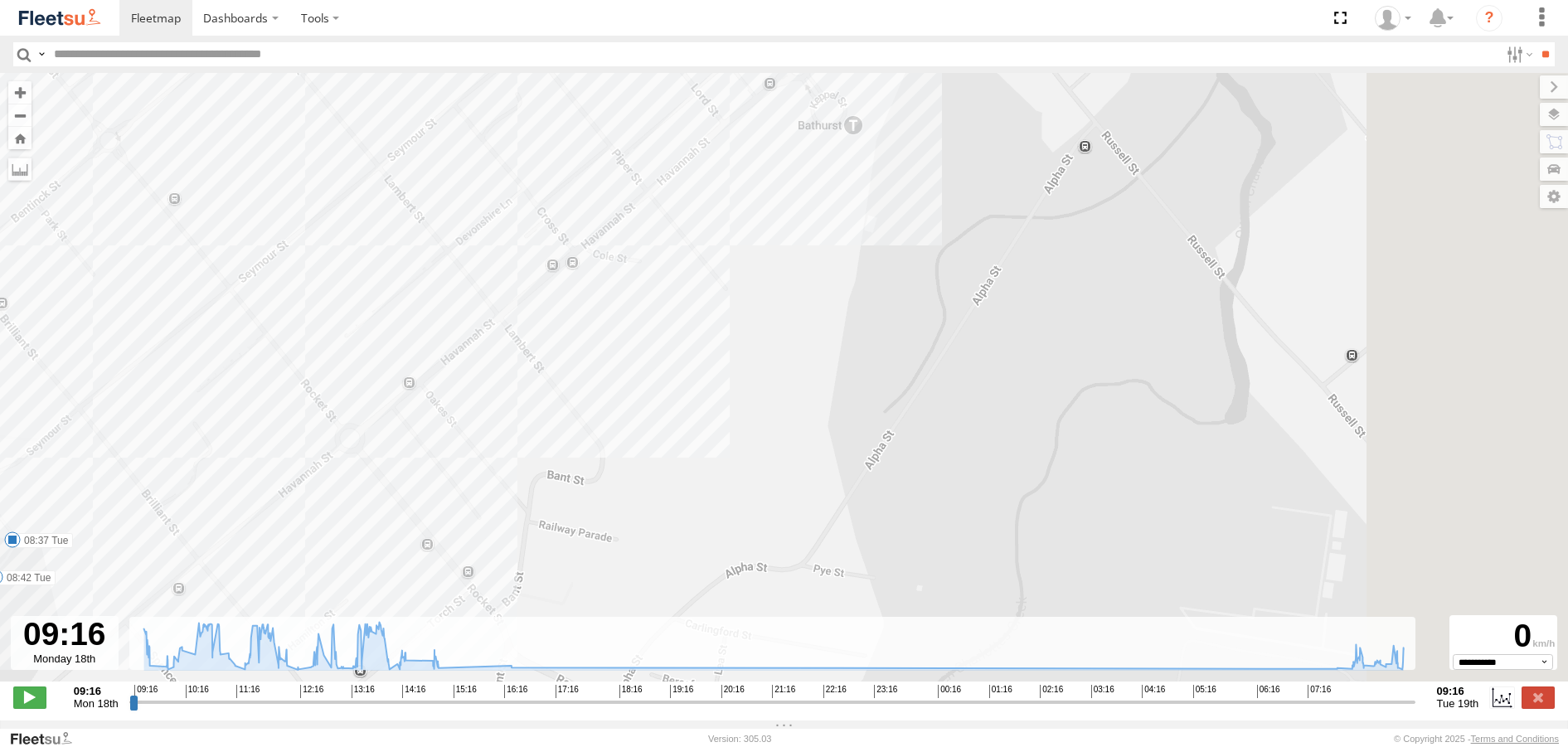
drag, startPoint x: 1257, startPoint y: 220, endPoint x: 639, endPoint y: 389, distance: 640.7
click at [697, 364] on div "Rural (T08 - Matt) 10:06 Mon 10:17 Mon 10:52 Mon 10:55 Mon 12:49 Mon 12:52 Mon …" at bounding box center [784, 385] width 1568 height 625
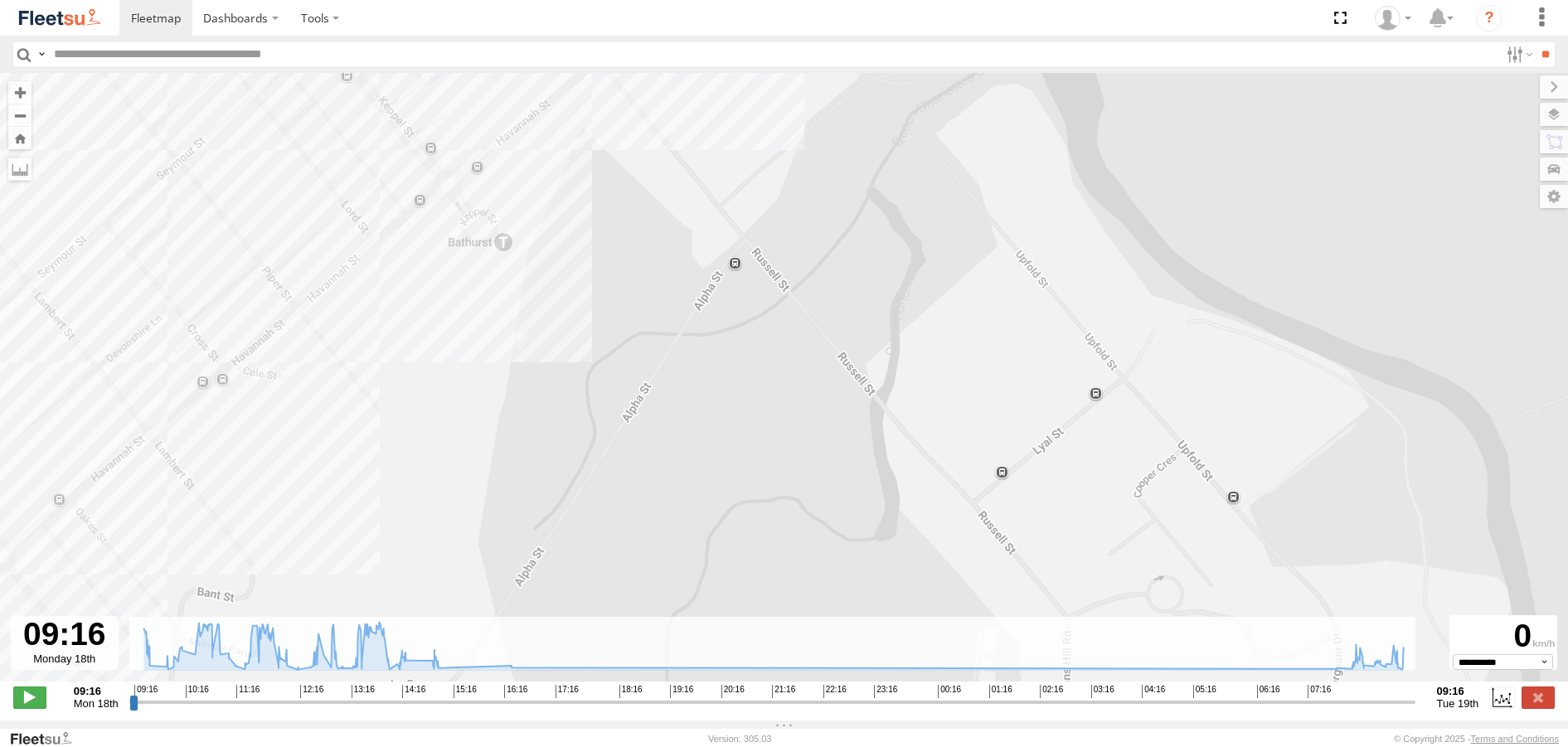
drag, startPoint x: 960, startPoint y: 286, endPoint x: 803, endPoint y: 507, distance: 271.1
click at [804, 507] on div "Rural (T08 - Matt) 10:06 Mon 10:17 Mon 10:52 Mon 10:55 Mon 12:49 Mon 12:52 Mon …" at bounding box center [784, 385] width 1568 height 625
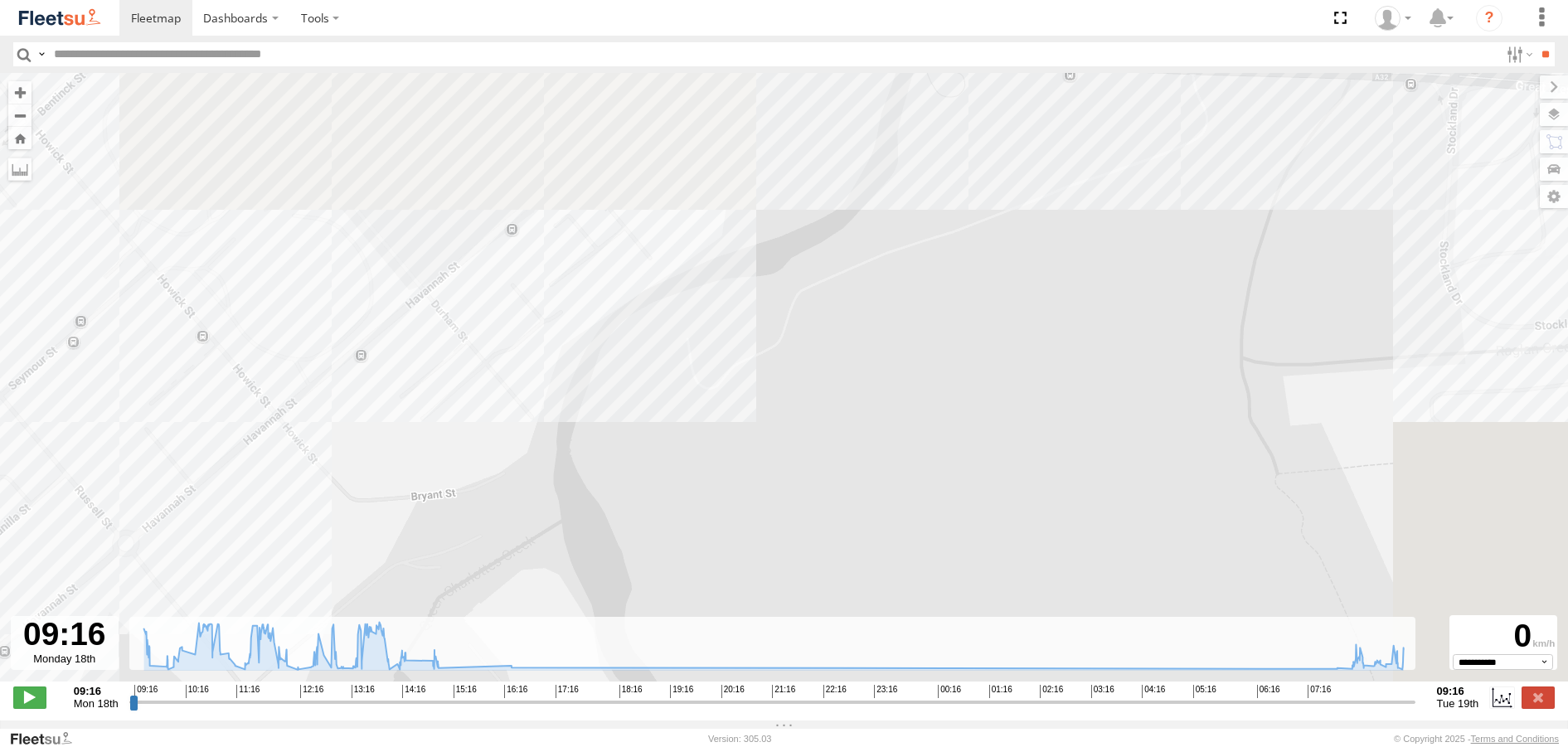
drag, startPoint x: 1069, startPoint y: 280, endPoint x: 696, endPoint y: 466, distance: 416.8
click at [742, 466] on div "Rural (T08 - Matt) 10:06 Mon 10:17 Mon 10:52 Mon 10:55 Mon 12:49 Mon 12:52 Mon …" at bounding box center [784, 385] width 1568 height 625
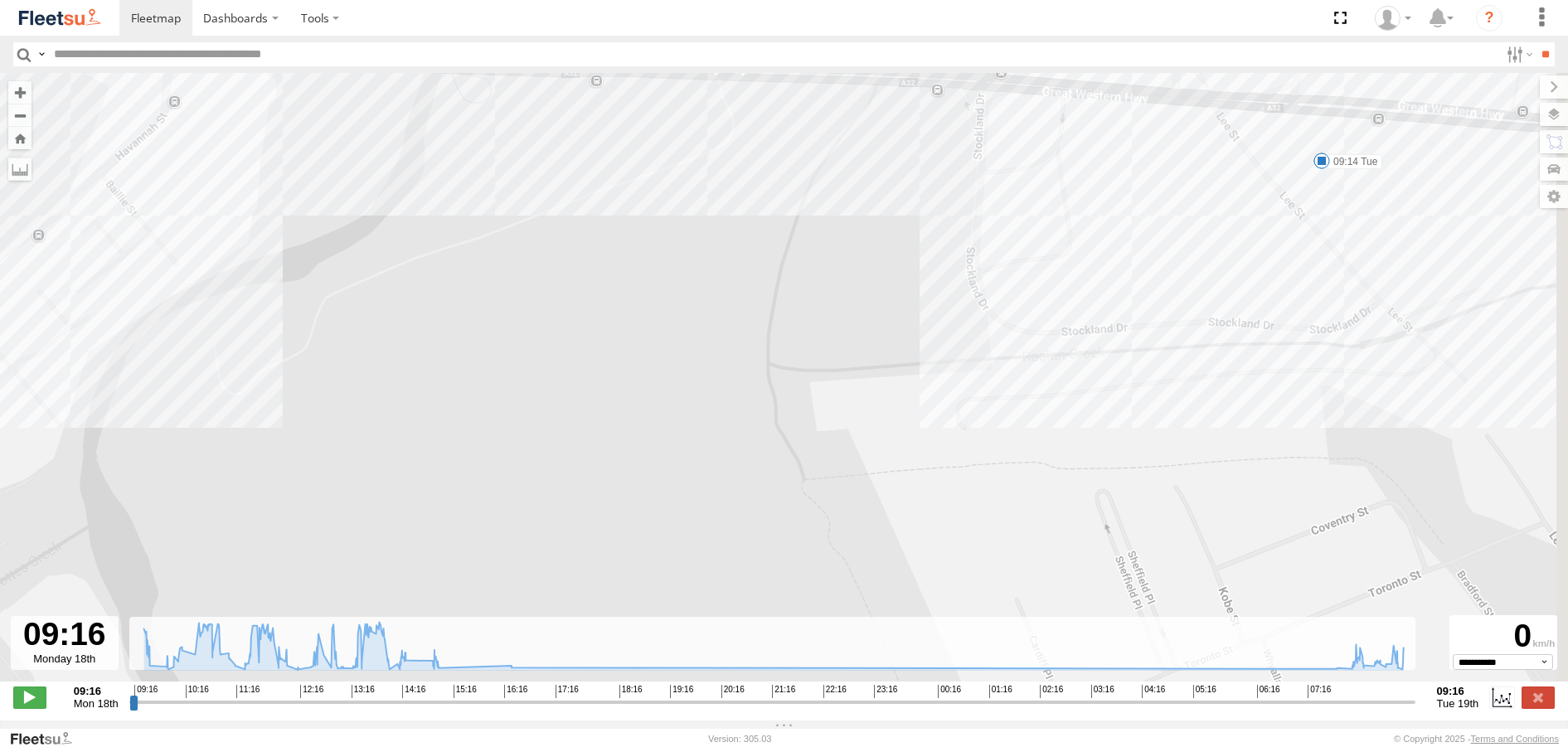
drag, startPoint x: 952, startPoint y: 415, endPoint x: 616, endPoint y: 327, distance: 347.3
click at [670, 332] on div "Rural (T08 - Matt) 10:06 Mon 10:17 Mon 10:52 Mon 10:55 Mon 12:49 Mon 12:52 Mon …" at bounding box center [784, 385] width 1568 height 625
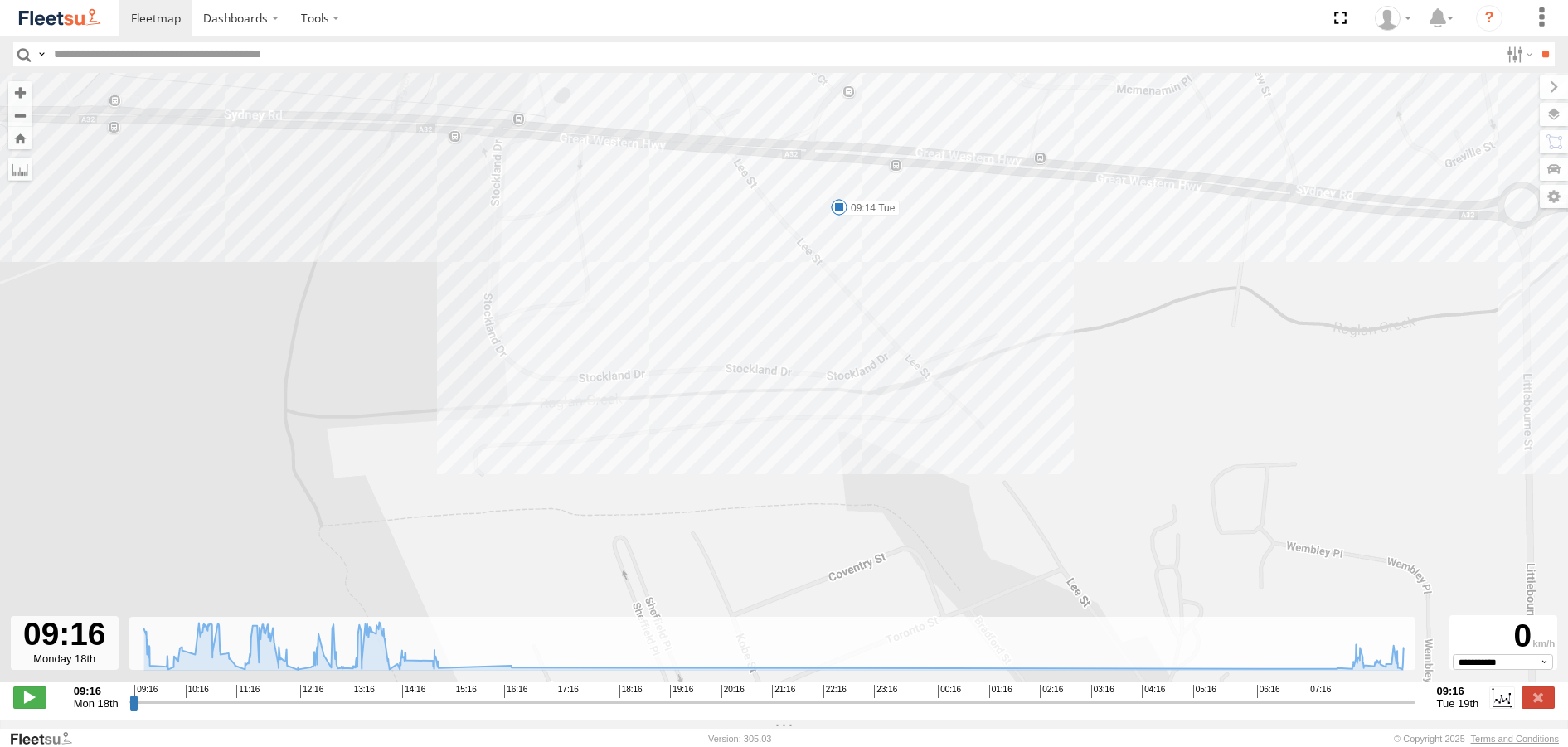
drag, startPoint x: 780, startPoint y: 211, endPoint x: 668, endPoint y: 412, distance: 230.1
click at [657, 414] on div "Rural (T08 - Matt) 10:06 Mon 10:17 Mon 10:52 Mon 10:55 Mon 12:49 Mon 12:52 Mon …" at bounding box center [784, 385] width 1568 height 625
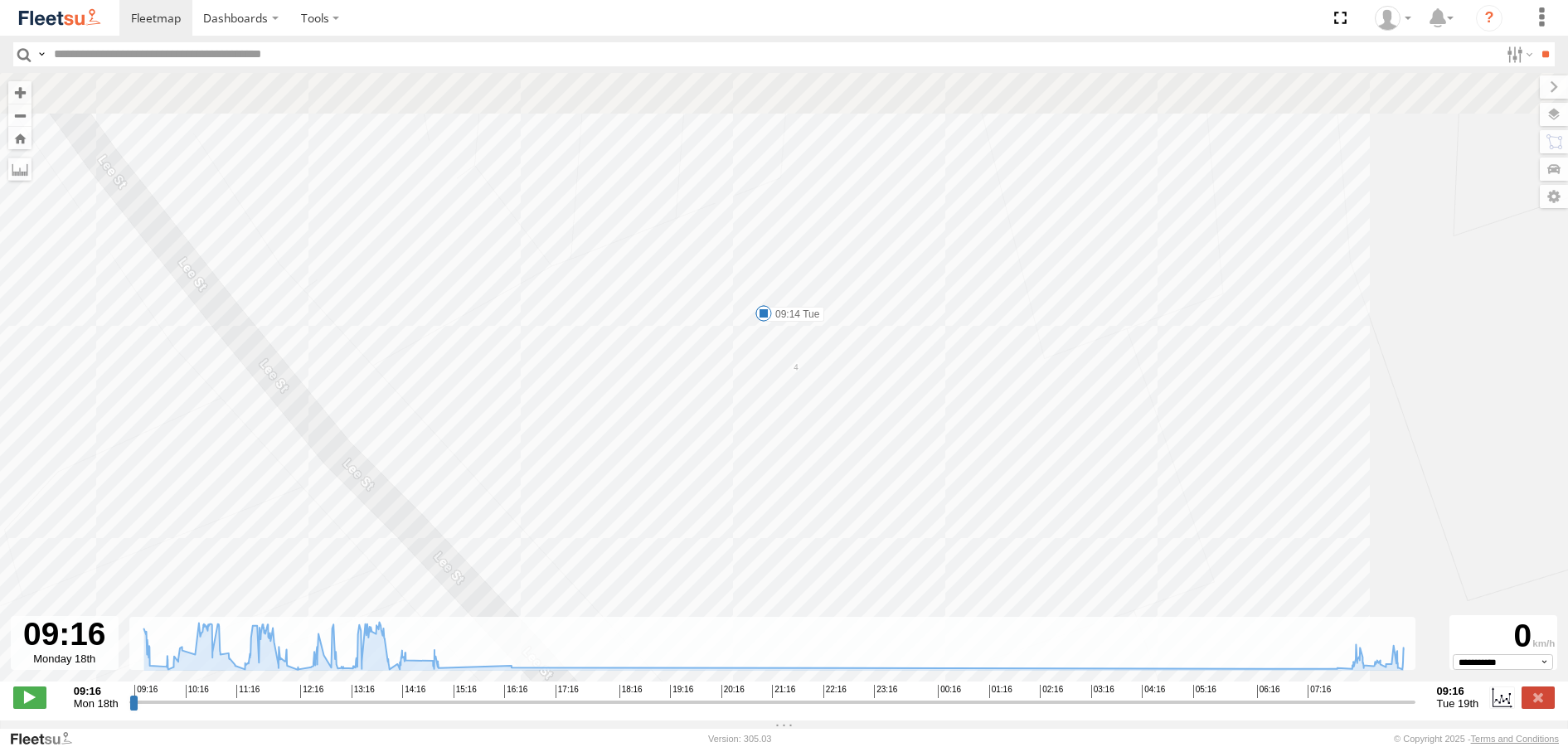
drag, startPoint x: 646, startPoint y: 170, endPoint x: 764, endPoint y: 503, distance: 353.3
click at [747, 486] on div "Rural (T08 - Matt) 10:06 Mon 10:17 Mon 10:52 Mon 10:55 Mon 12:49 Mon 12:52 Mon …" at bounding box center [784, 385] width 1568 height 625
click at [788, 397] on div "Rural (T08 - Matt) 10:06 Mon 10:17 Mon 10:52 Mon 10:55 Mon 12:49 Mon 12:52 Mon …" at bounding box center [784, 385] width 1568 height 625
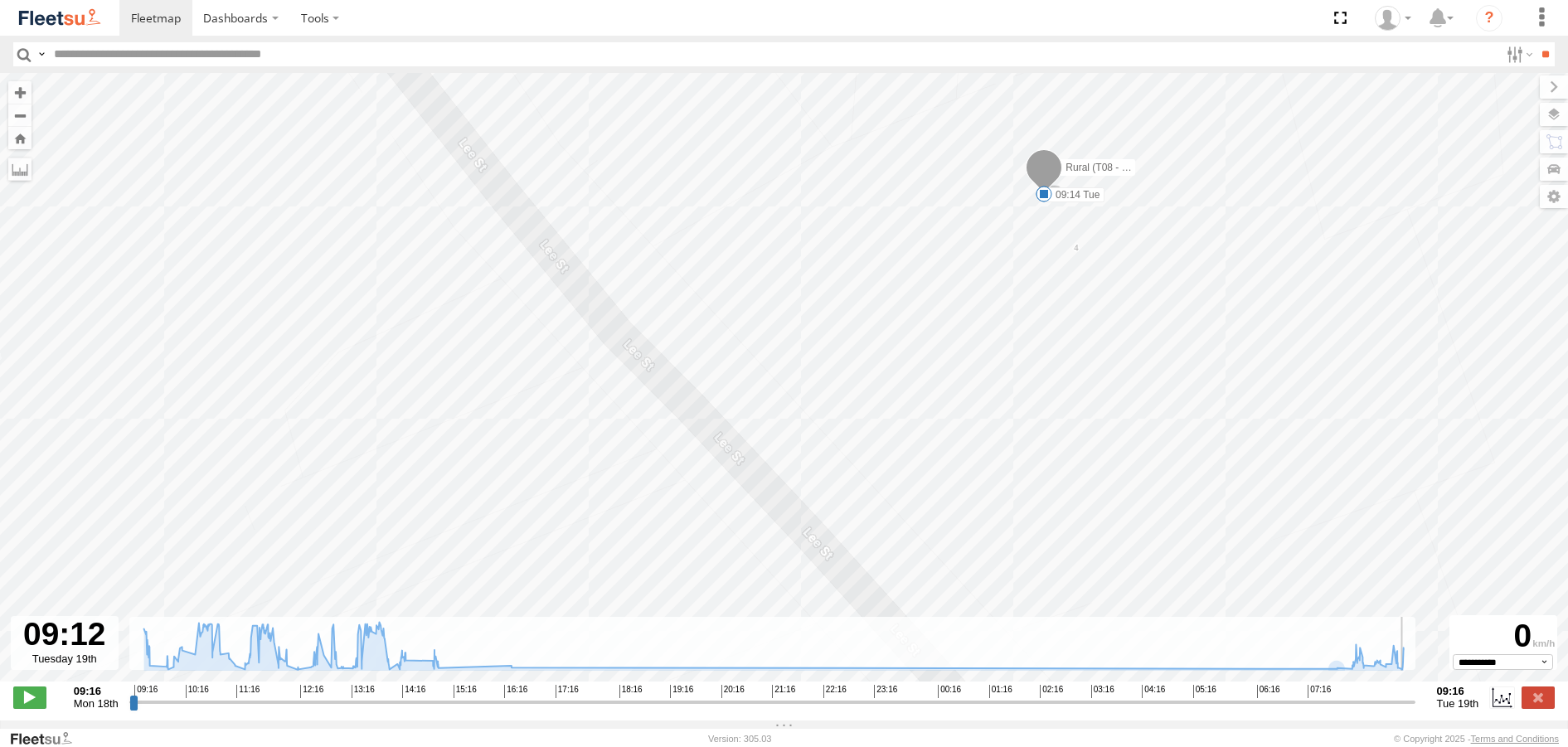
drag, startPoint x: 1398, startPoint y: 711, endPoint x: 1407, endPoint y: 706, distance: 10.3
type input "**********"
click at [1407, 706] on input "range" at bounding box center [772, 701] width 1286 height 15
